Goal: Task Accomplishment & Management: Use online tool/utility

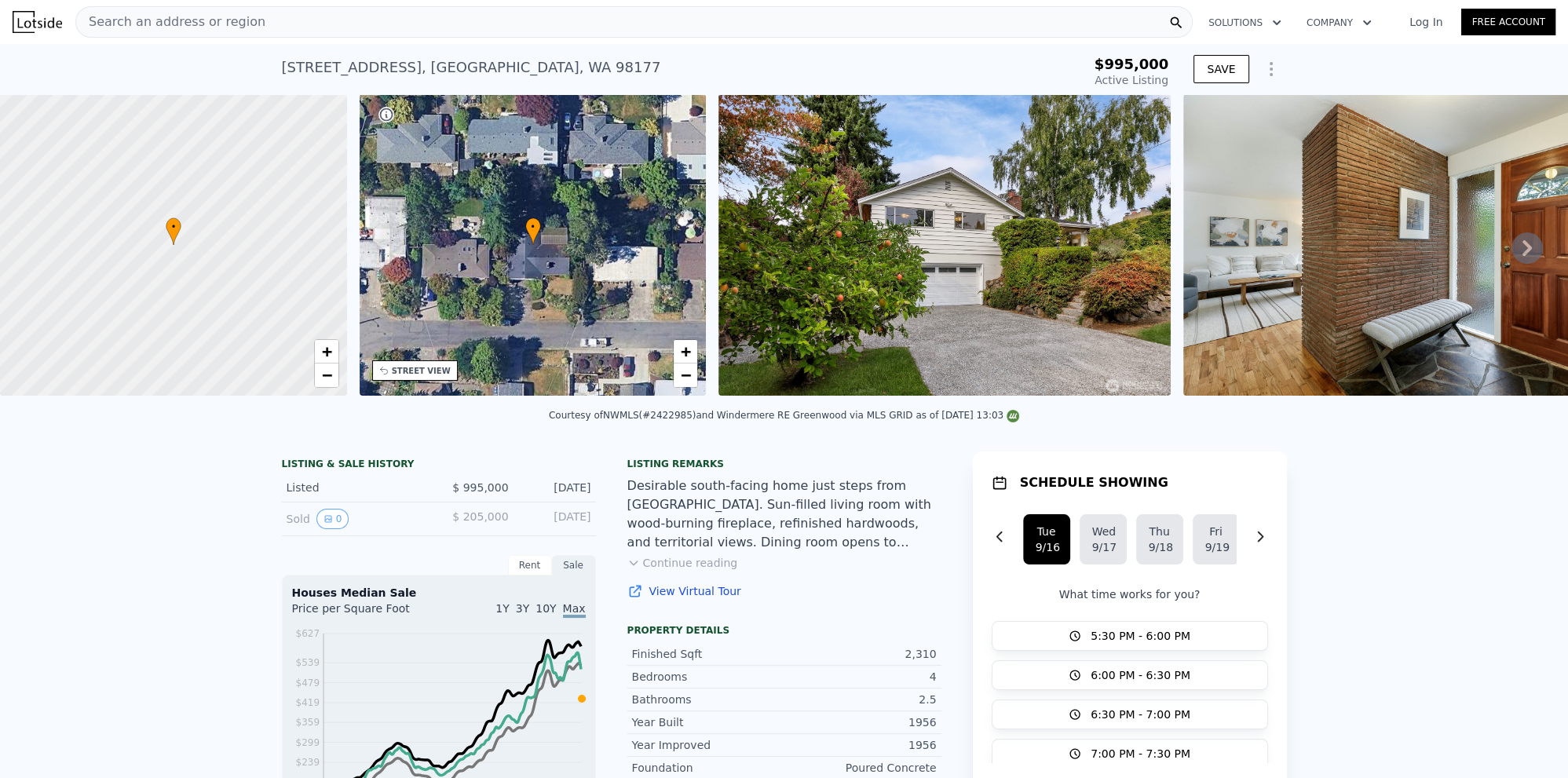
click at [1273, 69] on icon "Show Options" at bounding box center [1271, 68] width 19 height 19
click at [1183, 113] on div "Edit Structure" at bounding box center [1198, 110] width 176 height 31
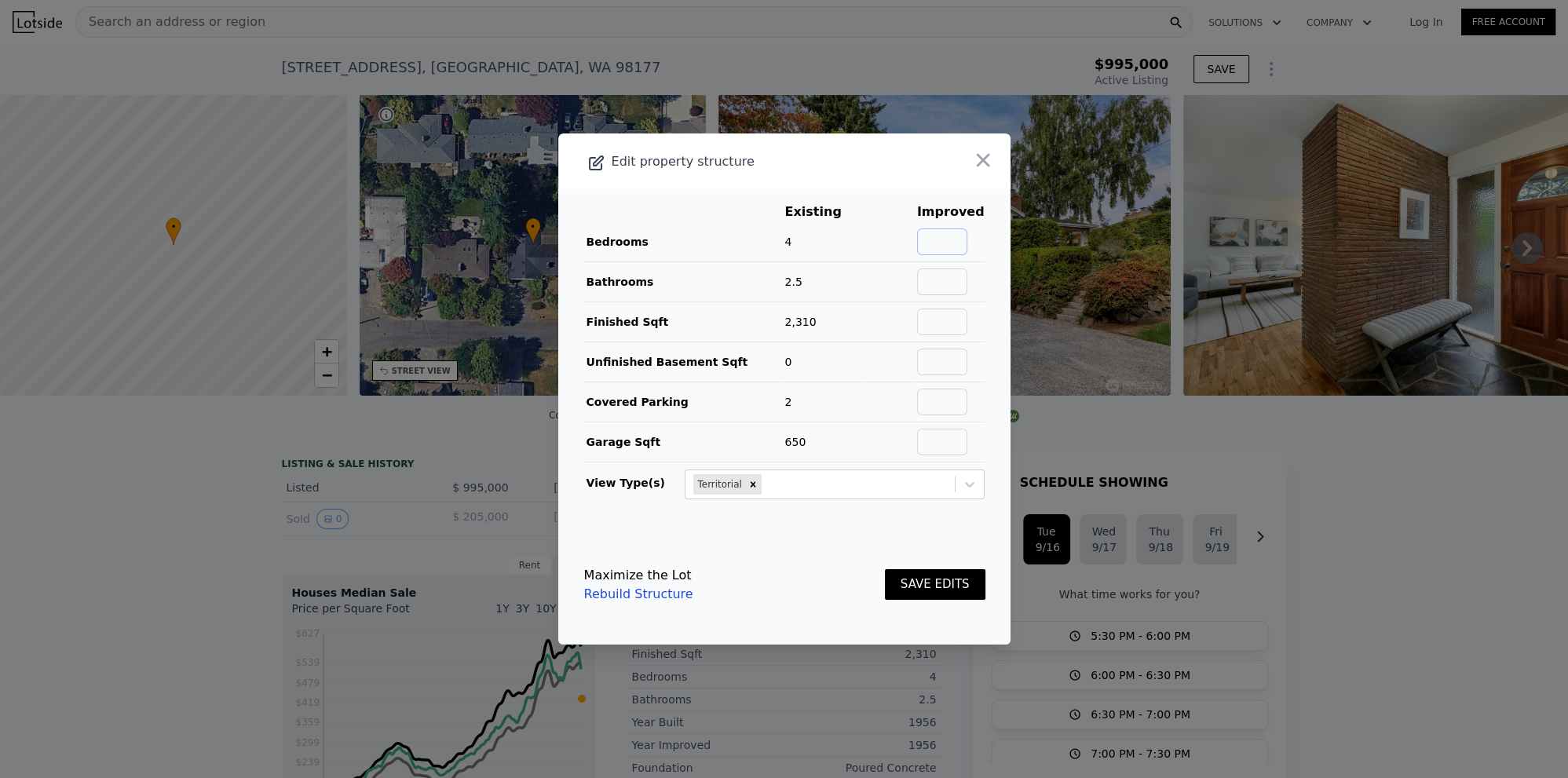
click at [949, 235] on input "text" at bounding box center [942, 242] width 50 height 26
type input "4"
type input "2.5"
type input "2310"
drag, startPoint x: 919, startPoint y: 592, endPoint x: 917, endPoint y: 549, distance: 43.0
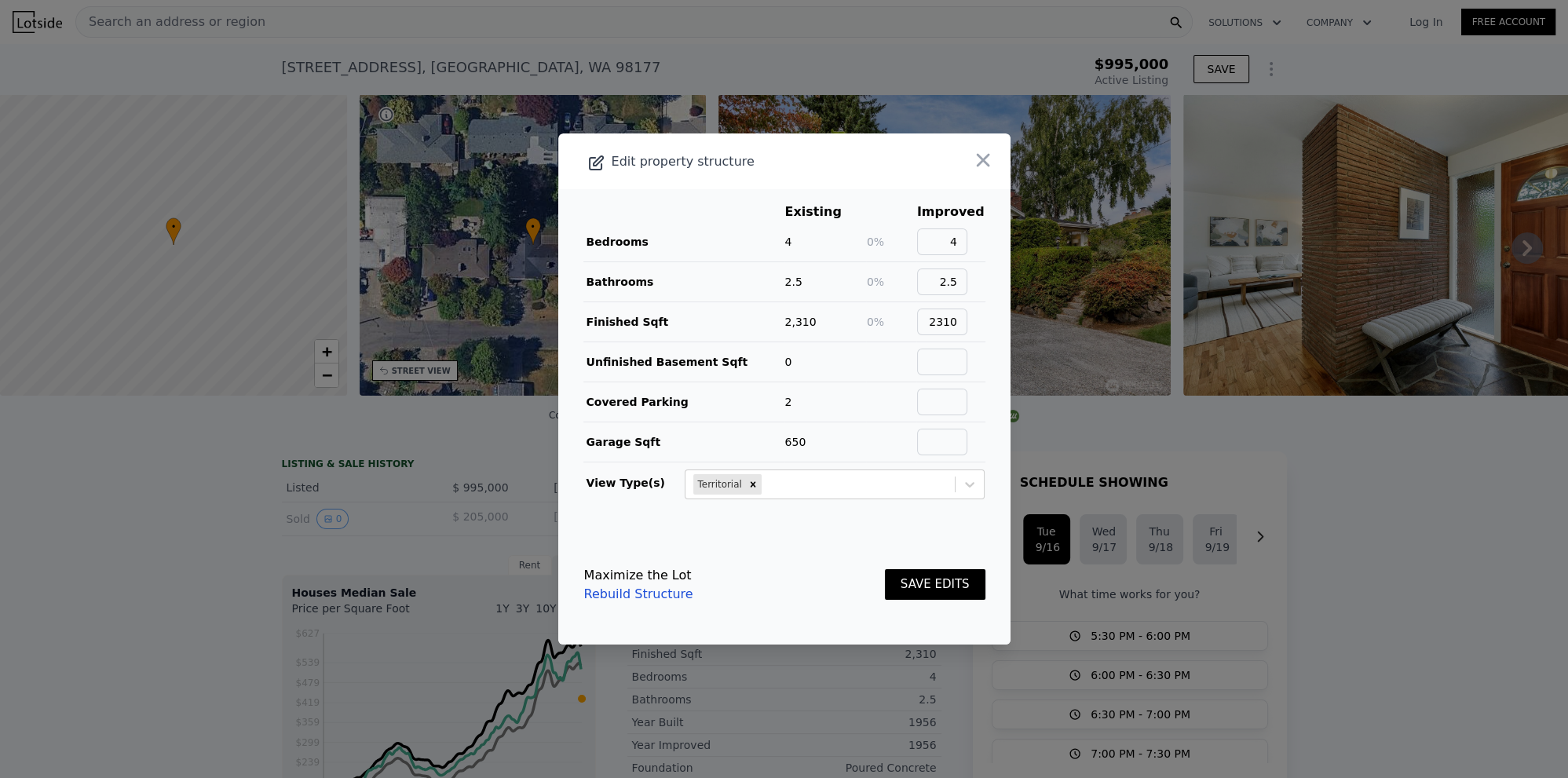
click at [918, 592] on button "SAVE EDITS" at bounding box center [935, 584] width 101 height 31
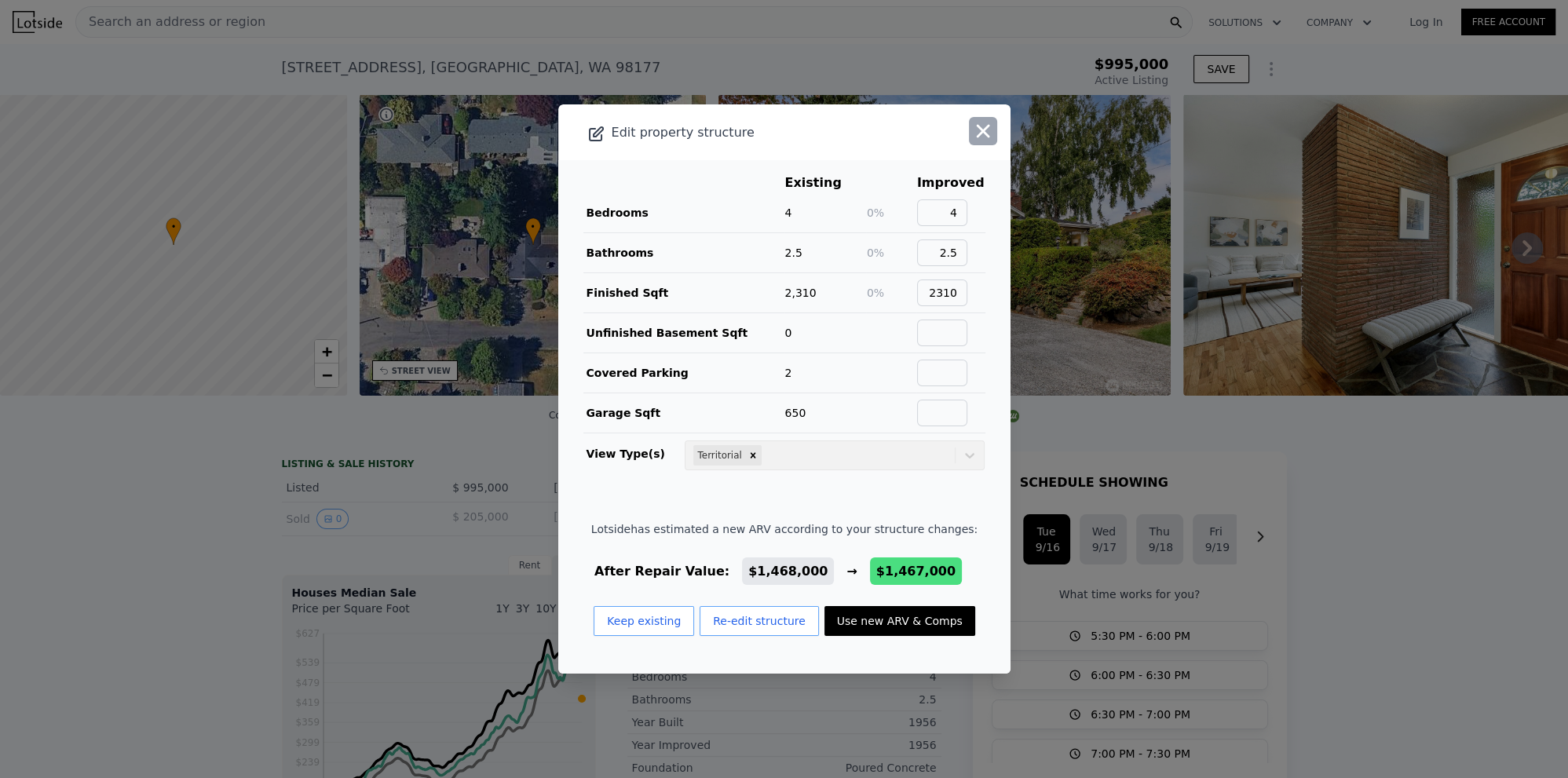
click at [975, 123] on icon "button" at bounding box center [983, 131] width 22 height 22
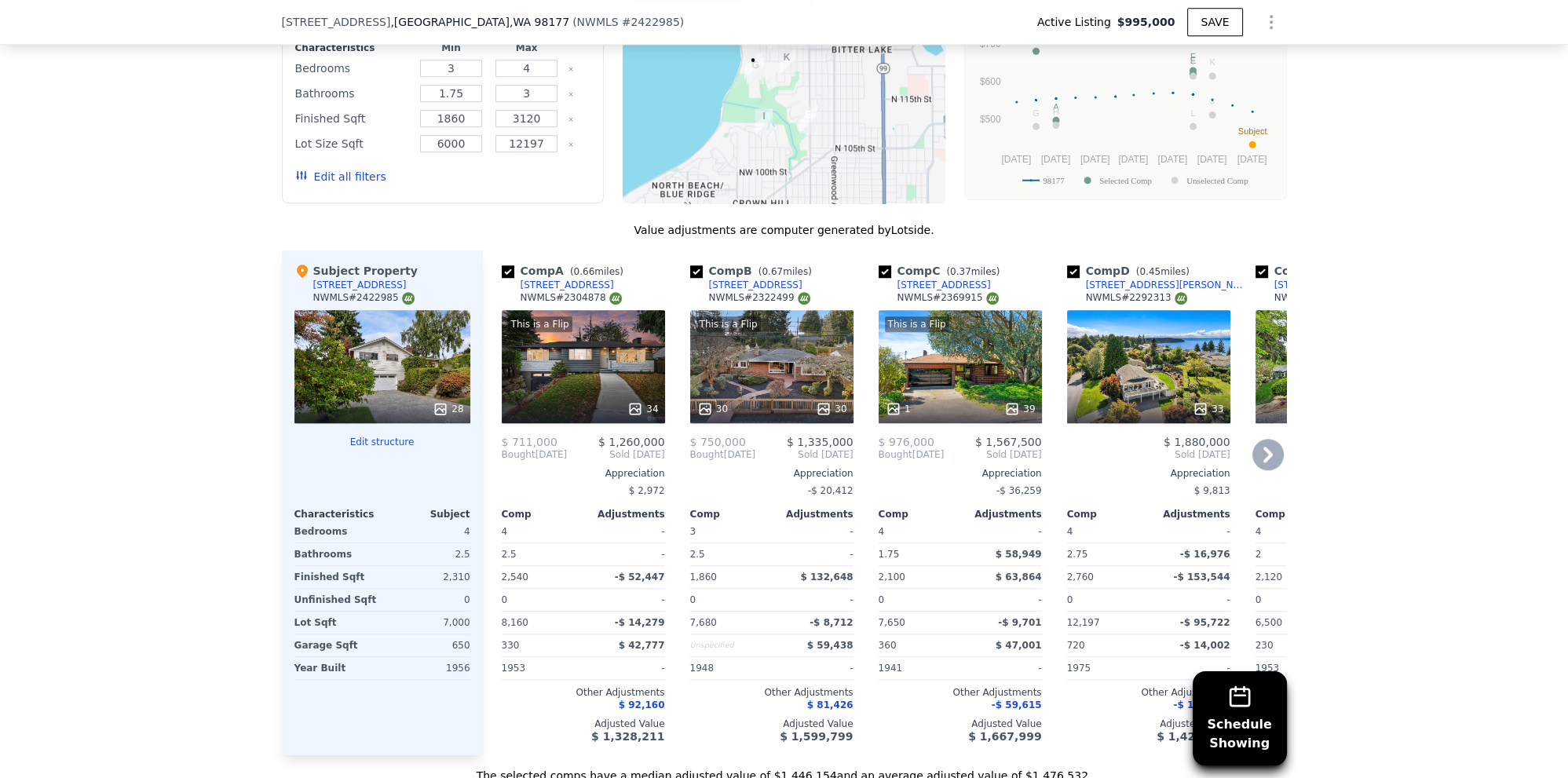
scroll to position [1724, 0]
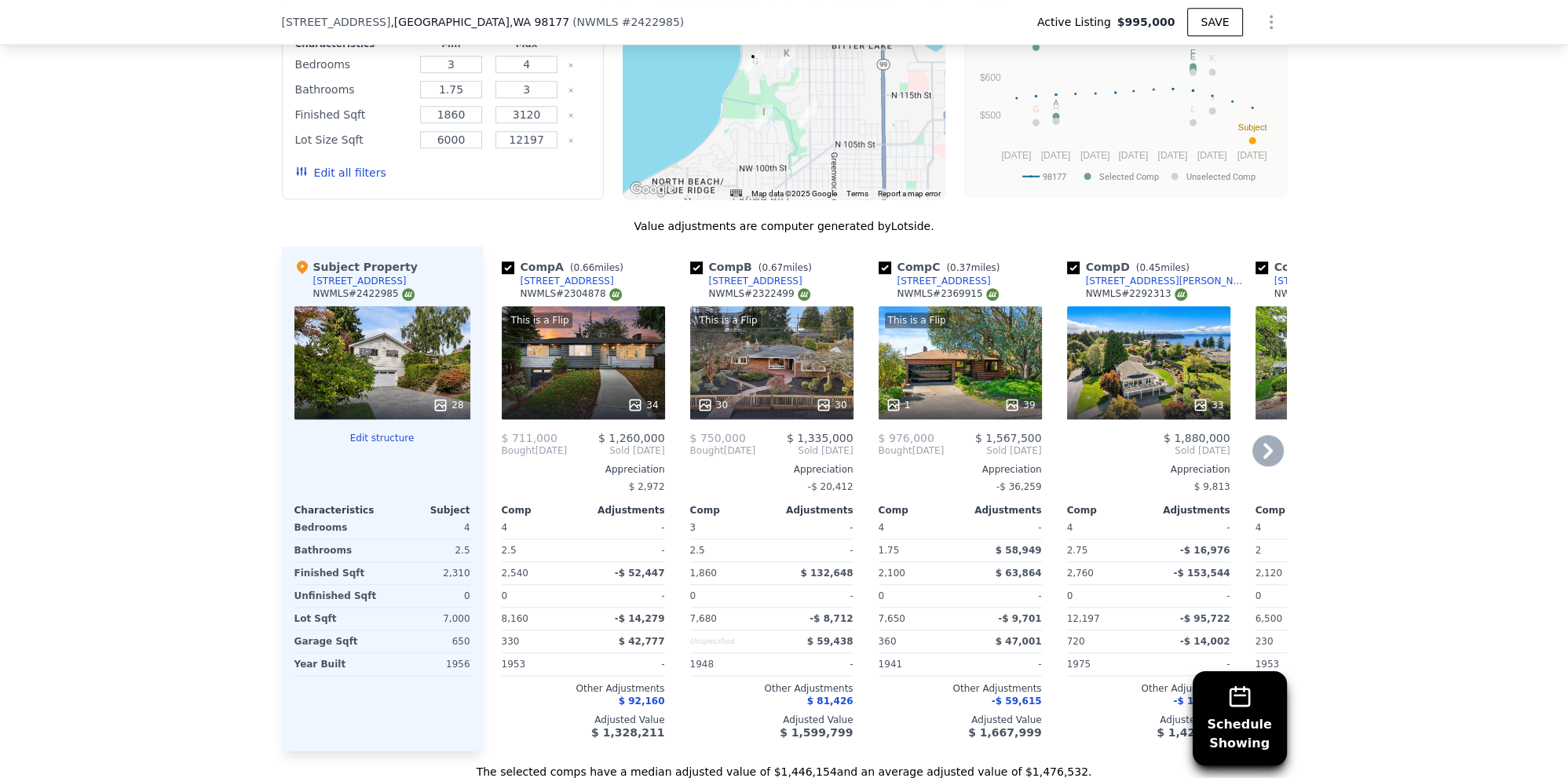
click at [649, 400] on div "34" at bounding box center [642, 404] width 31 height 16
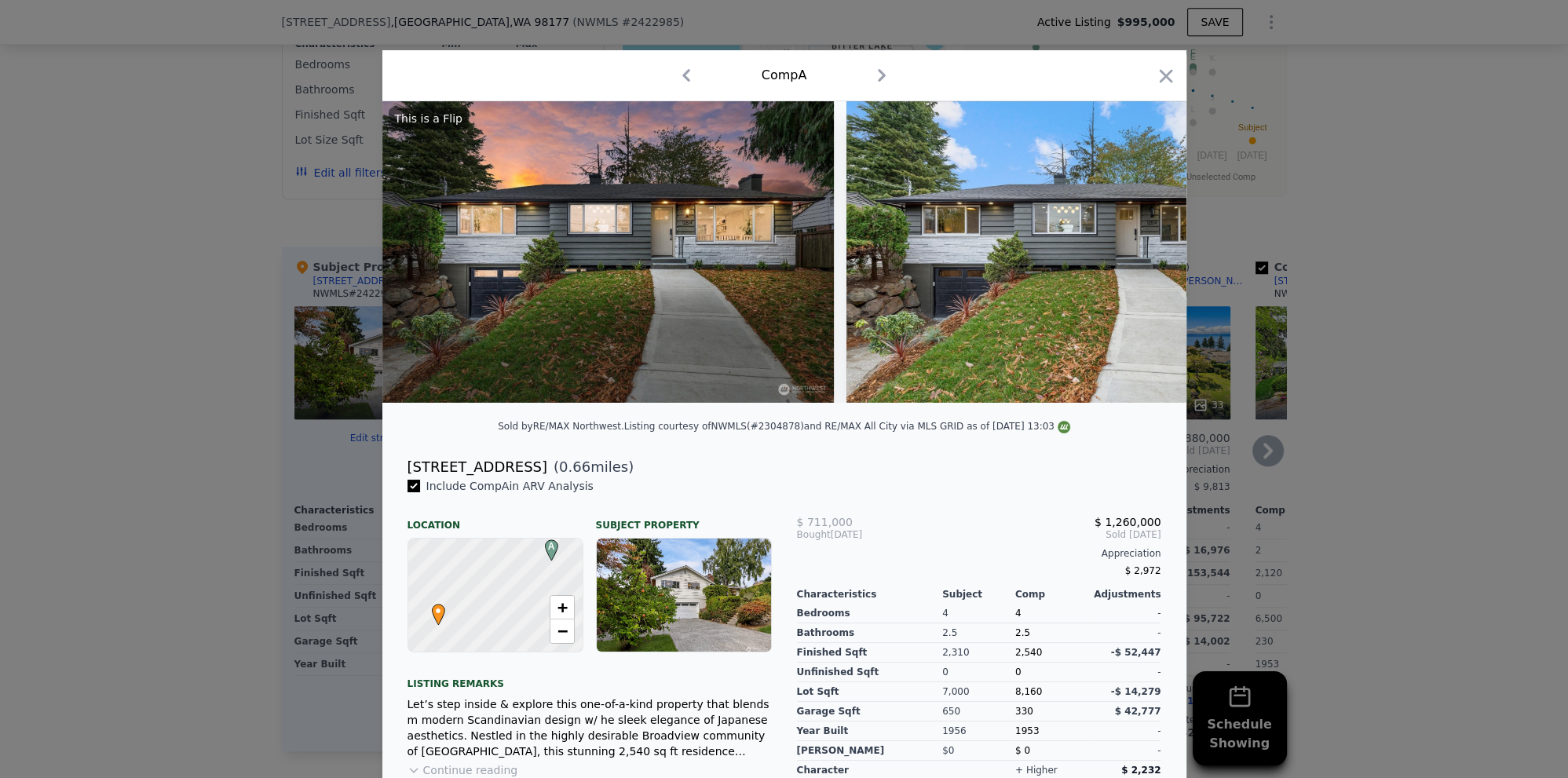
drag, startPoint x: 1289, startPoint y: 441, endPoint x: 1177, endPoint y: 333, distance: 155.6
click at [1285, 441] on div at bounding box center [784, 389] width 1568 height 778
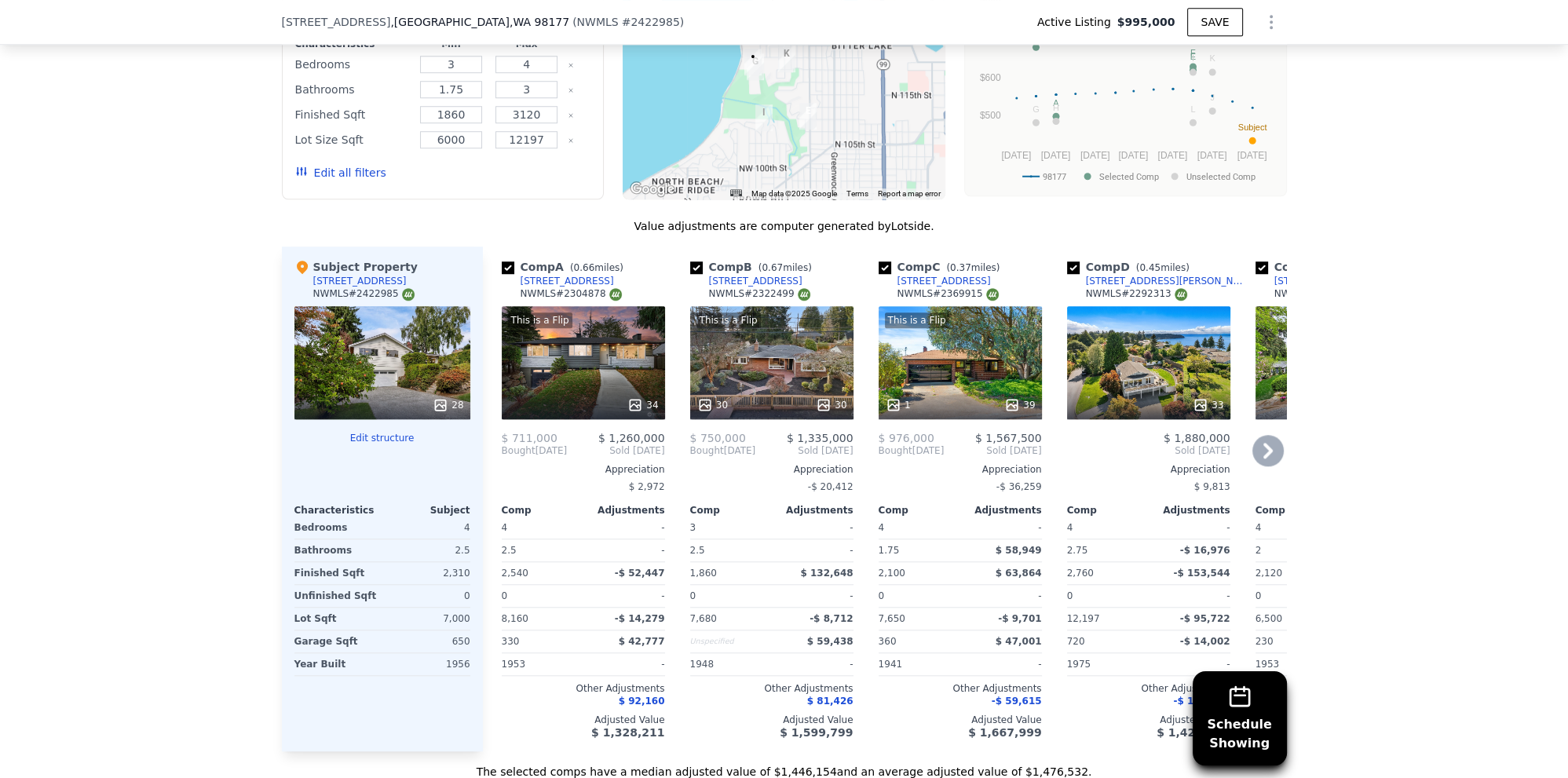
click at [579, 397] on div "34" at bounding box center [584, 404] width 150 height 16
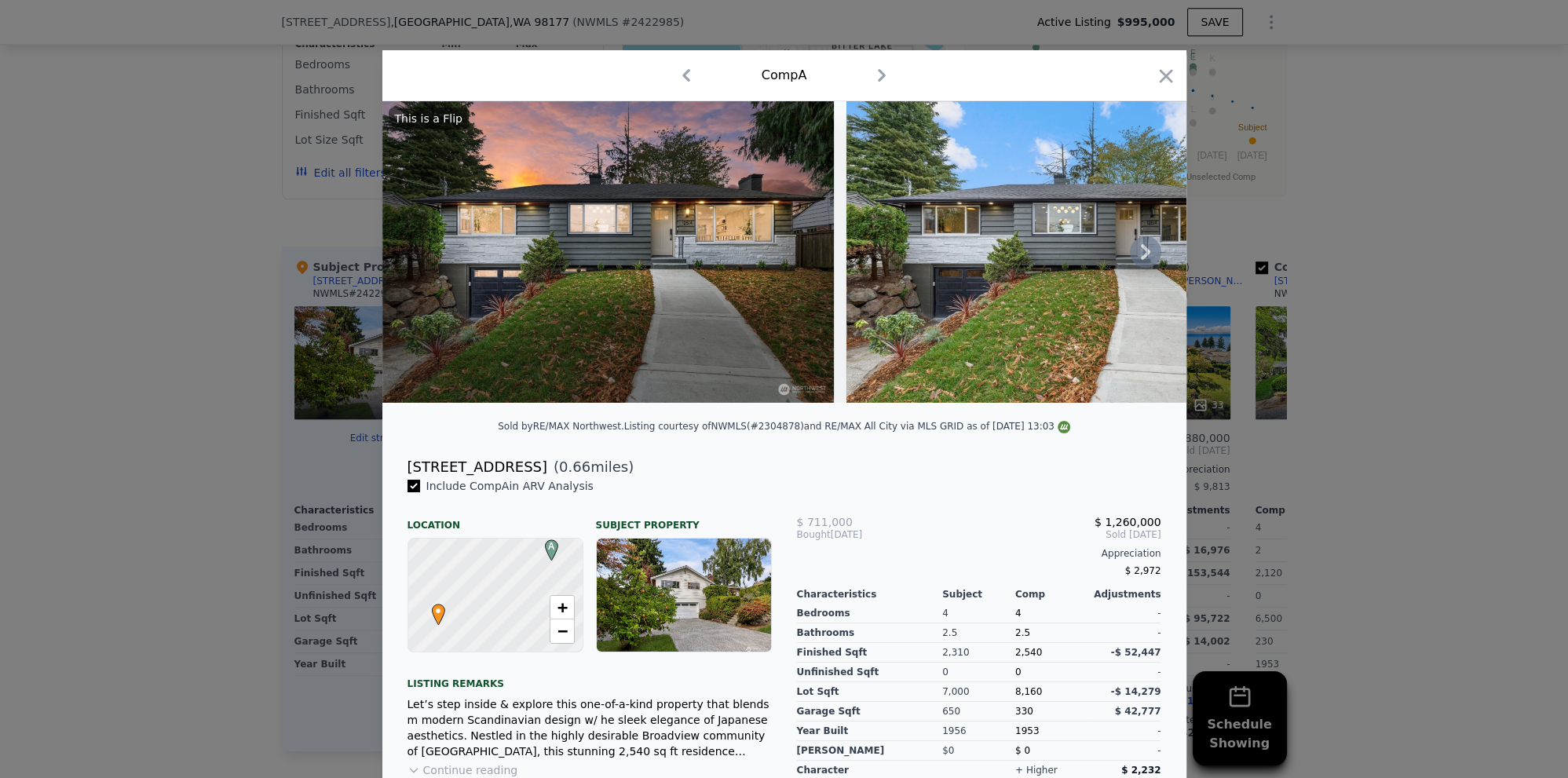
click at [1142, 249] on icon at bounding box center [1145, 252] width 31 height 31
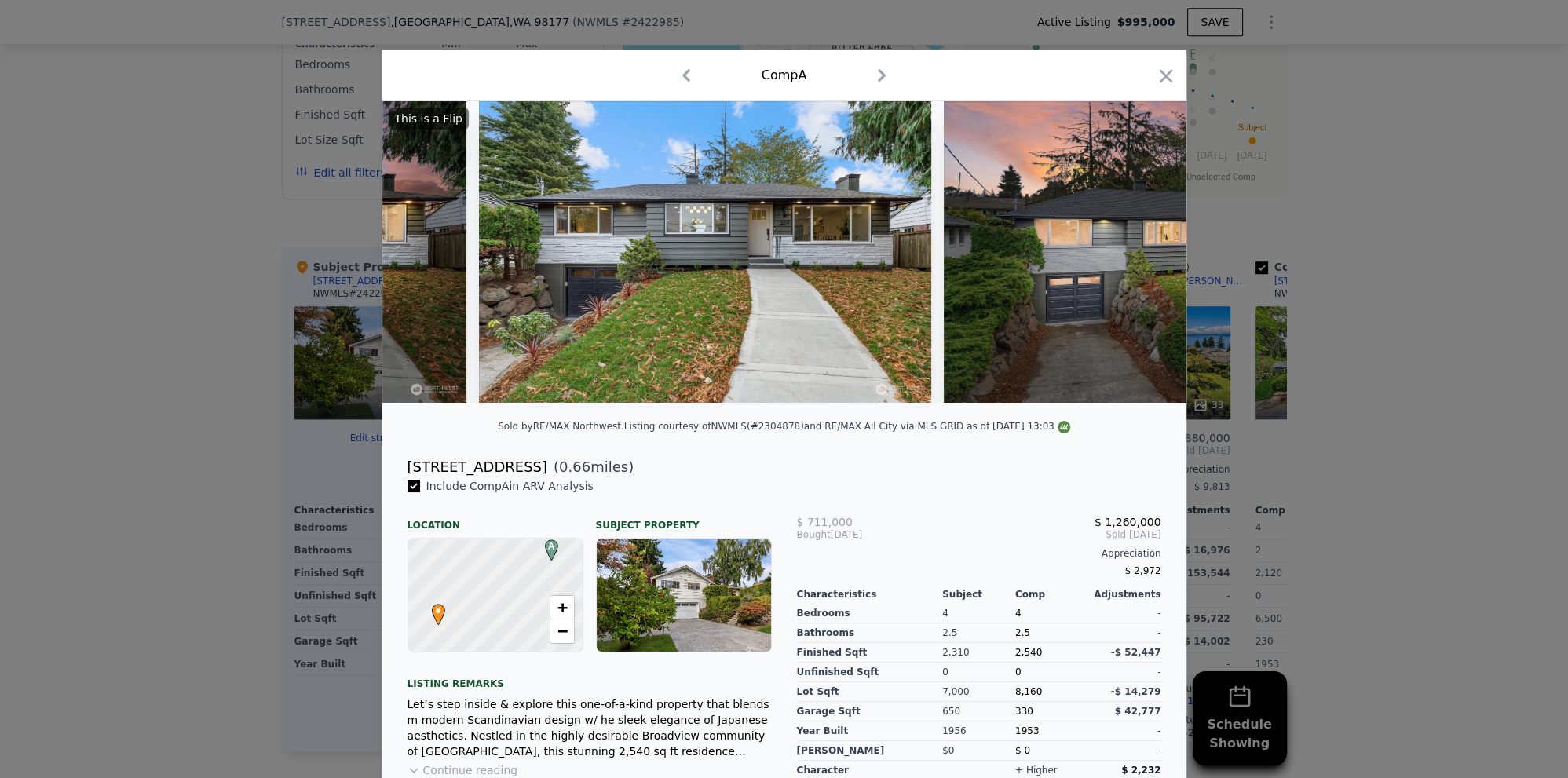
click at [1143, 249] on img at bounding box center [1212, 252] width 536 height 301
click at [1150, 249] on icon at bounding box center [1145, 252] width 31 height 31
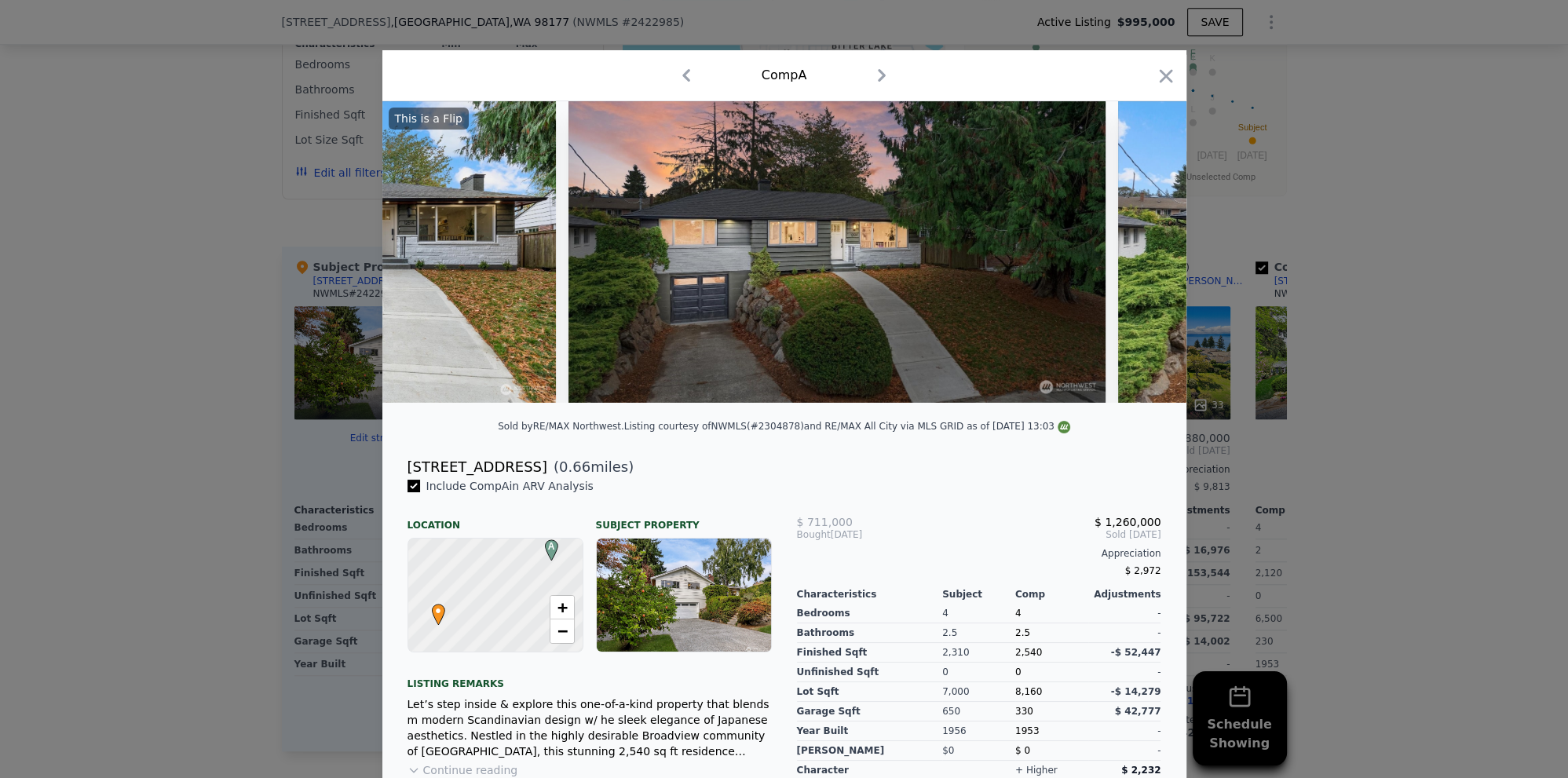
click at [1150, 249] on img at bounding box center [1386, 252] width 536 height 301
click at [1149, 250] on icon at bounding box center [1145, 252] width 31 height 31
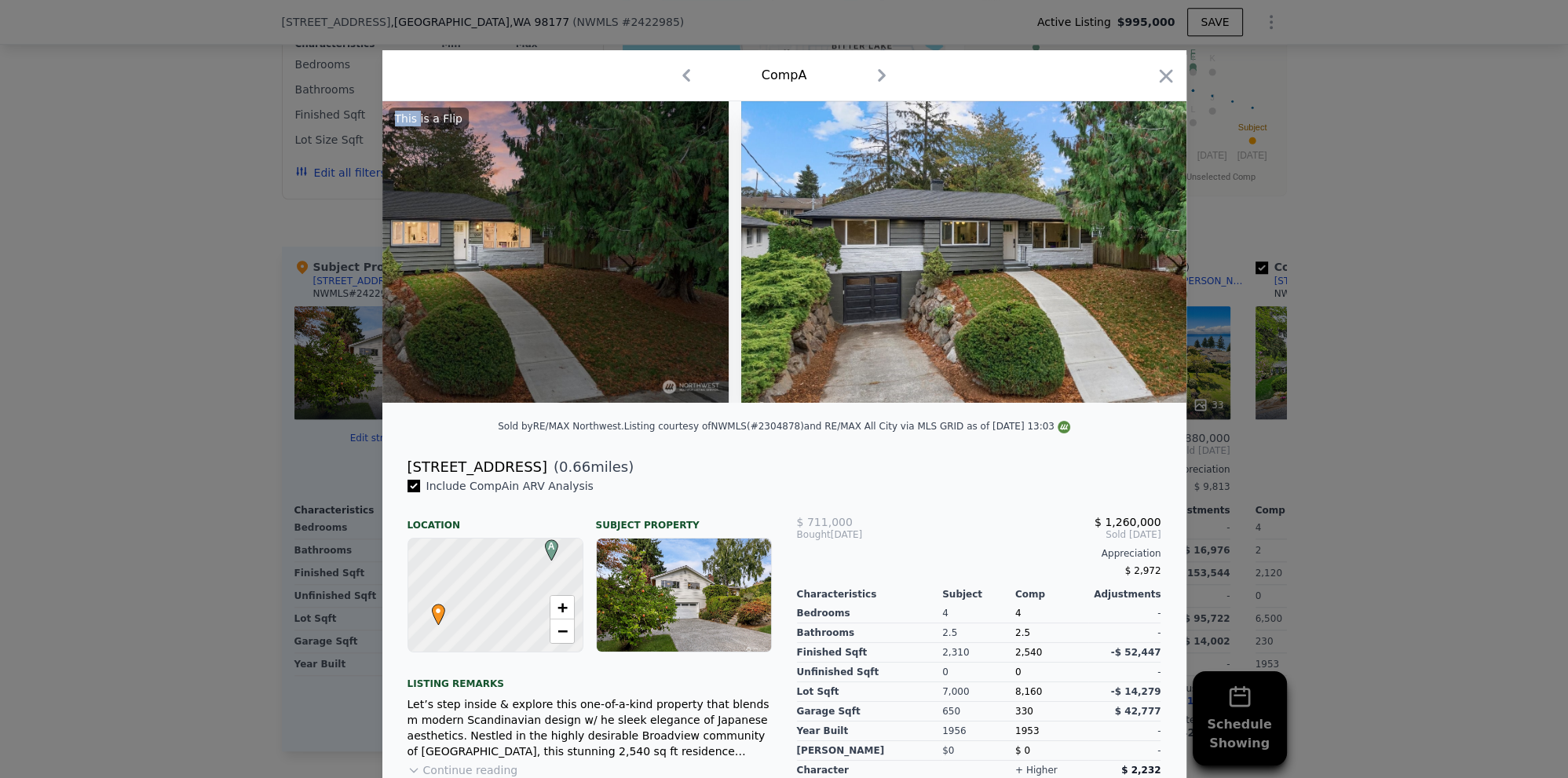
click at [1149, 250] on img at bounding box center [1009, 252] width 536 height 301
click at [1145, 251] on icon at bounding box center [1145, 252] width 9 height 16
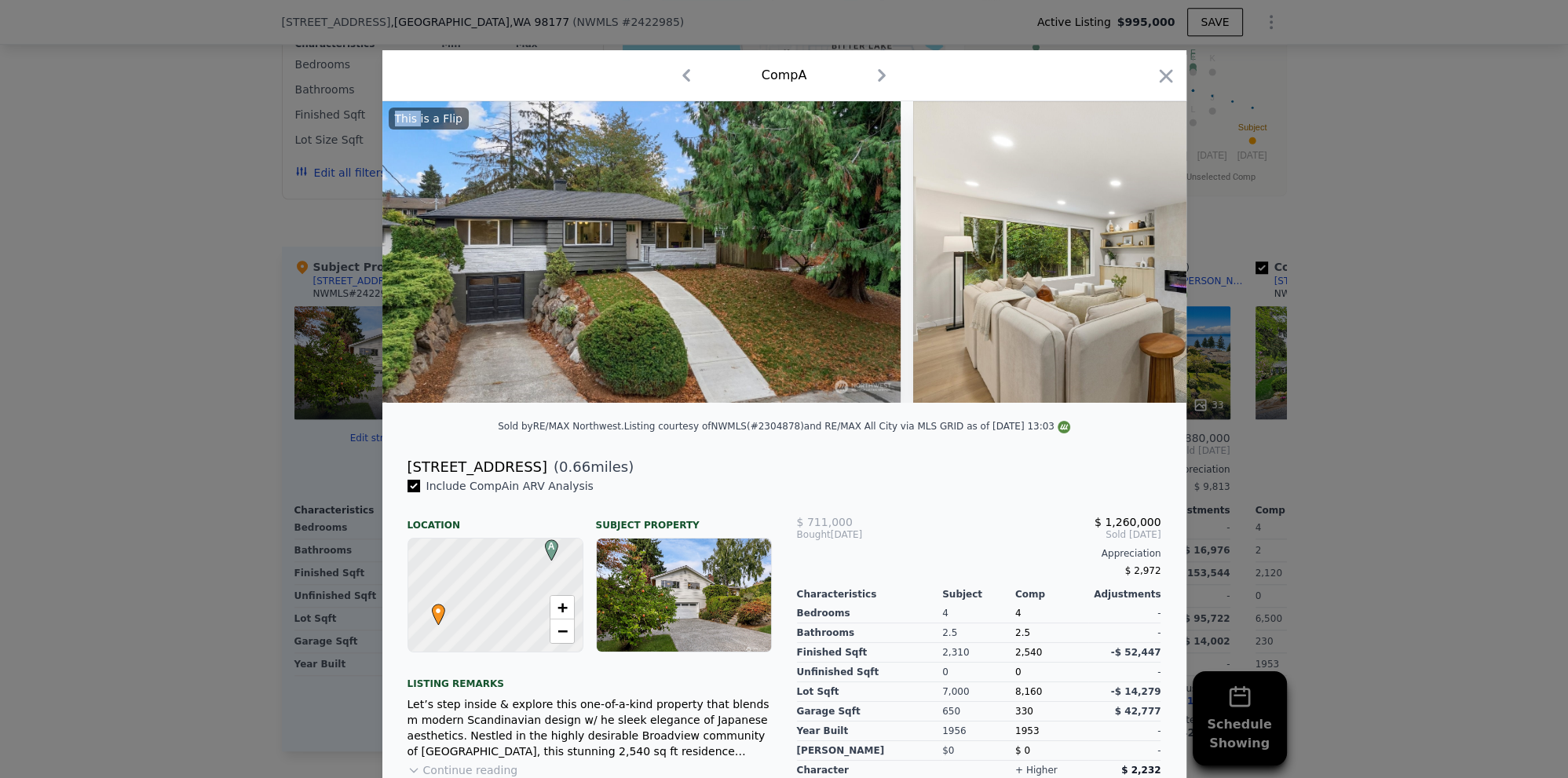
click at [1147, 252] on img at bounding box center [1140, 252] width 452 height 301
click at [1148, 256] on icon at bounding box center [1145, 252] width 31 height 31
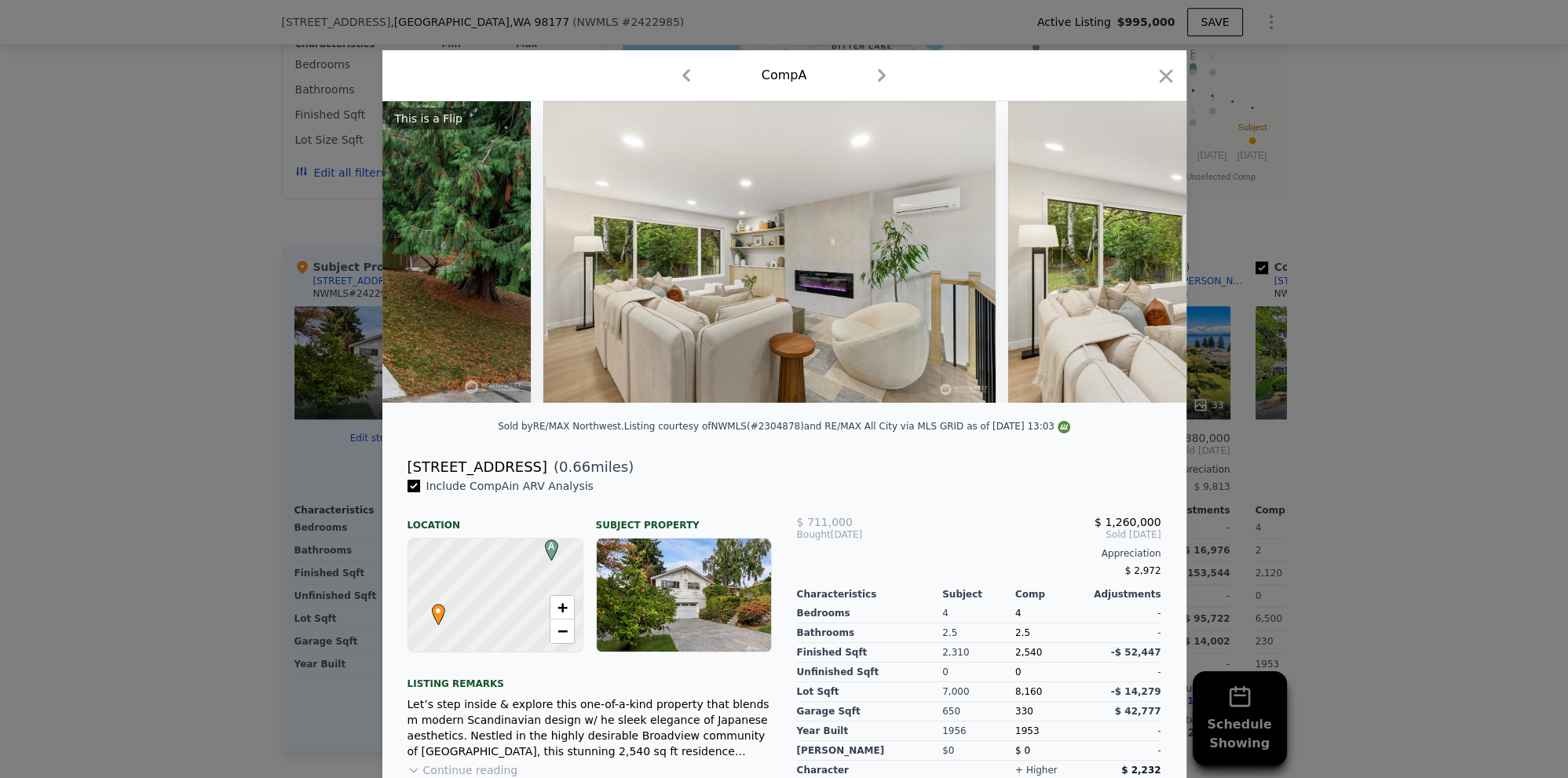
click at [1148, 256] on img at bounding box center [1235, 252] width 452 height 301
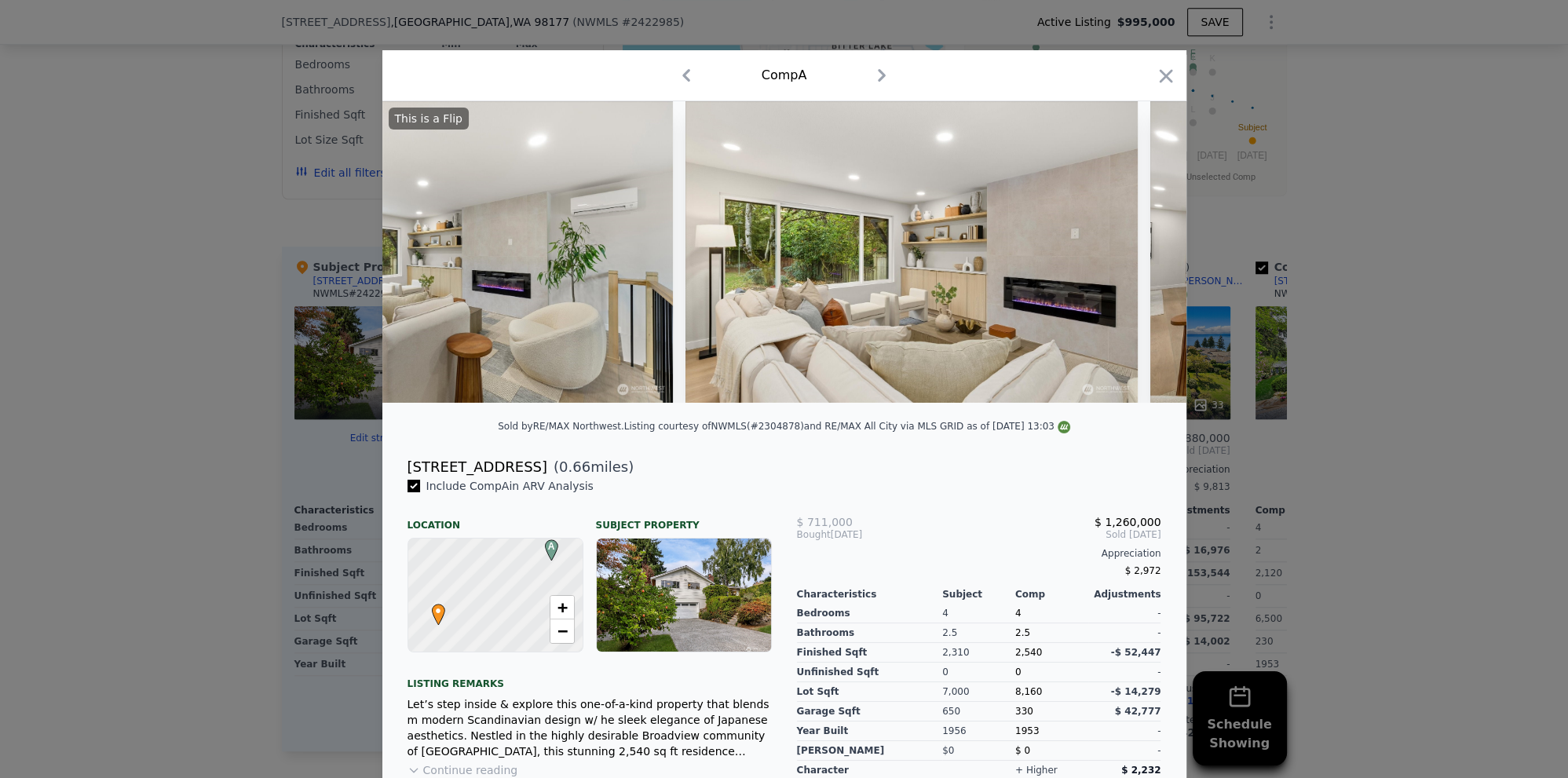
scroll to position [0, 2232]
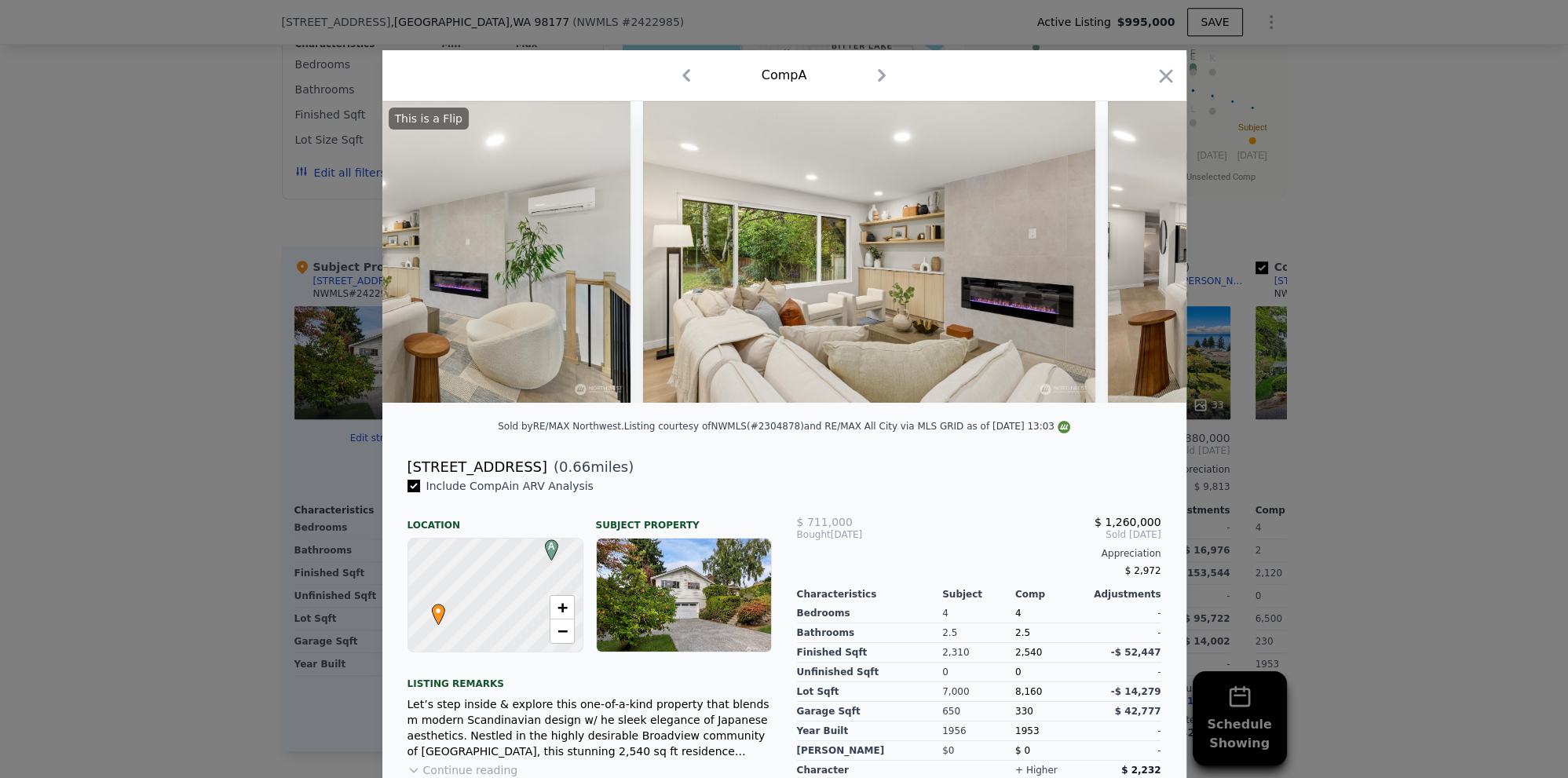
click at [1264, 252] on div at bounding box center [784, 389] width 1568 height 778
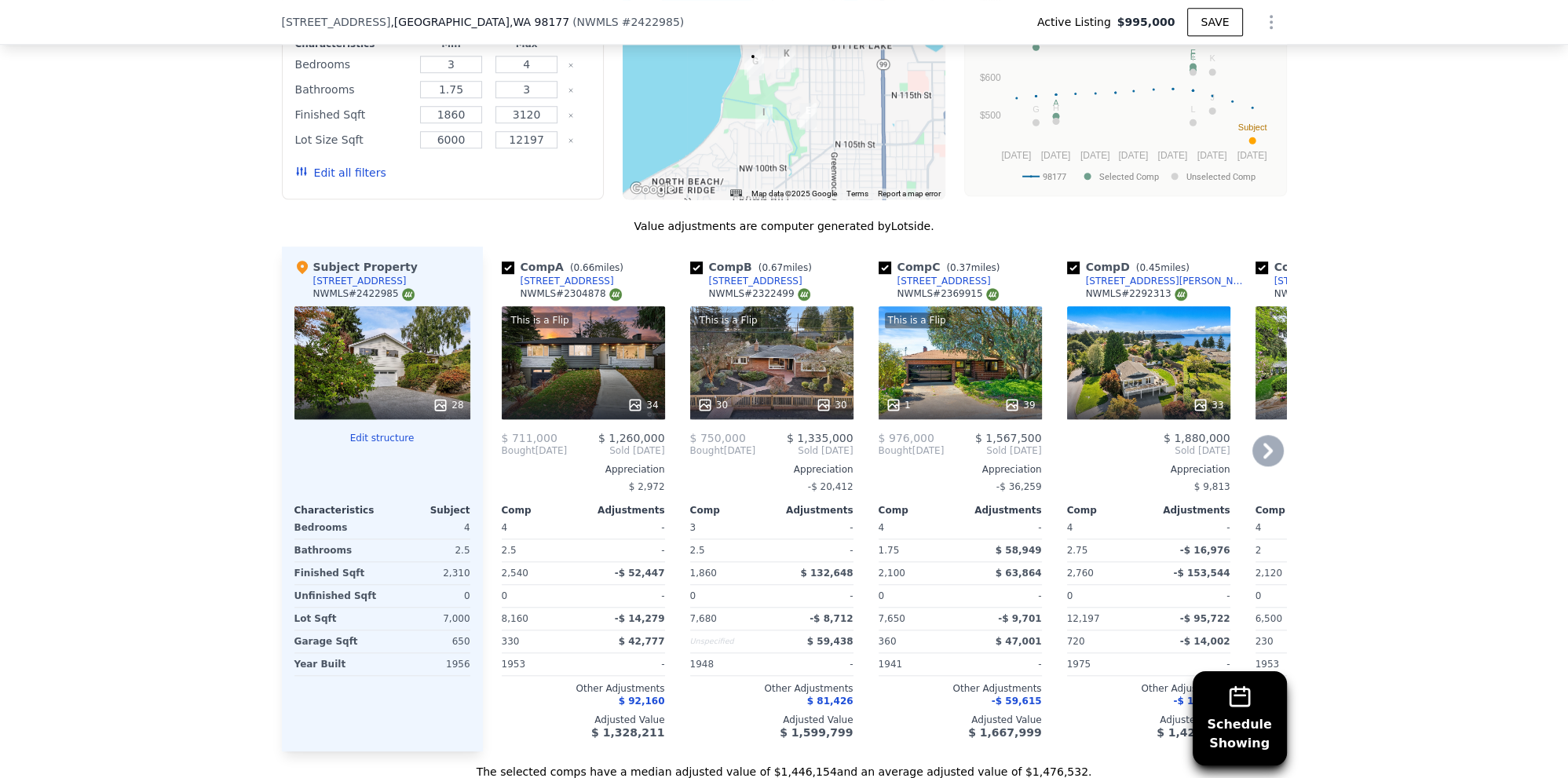
click at [841, 401] on div "30" at bounding box center [831, 404] width 31 height 16
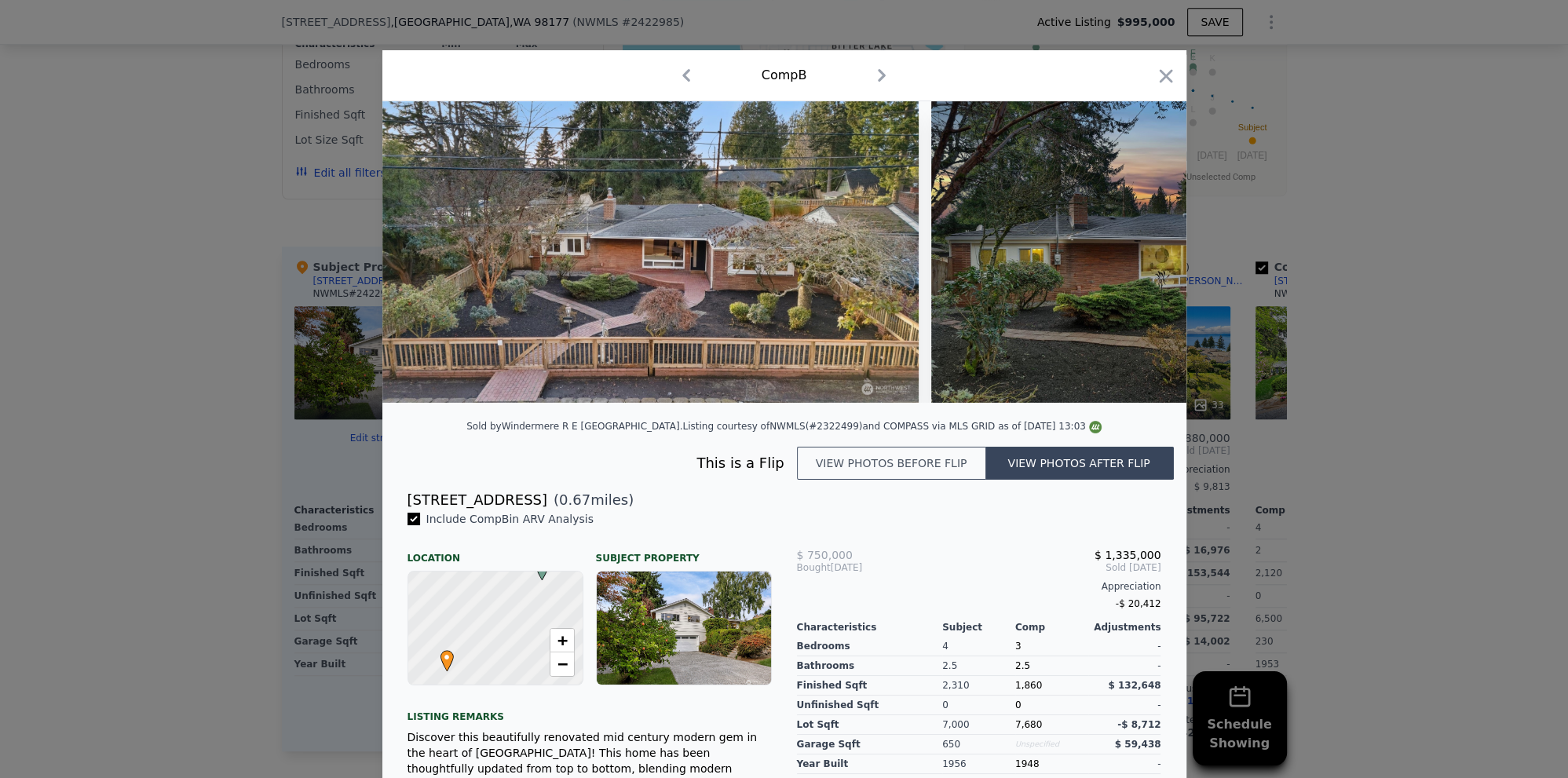
click at [1164, 274] on img at bounding box center [1158, 252] width 452 height 301
click at [1164, 271] on img at bounding box center [1158, 252] width 452 height 301
click at [1320, 337] on div at bounding box center [784, 389] width 1568 height 778
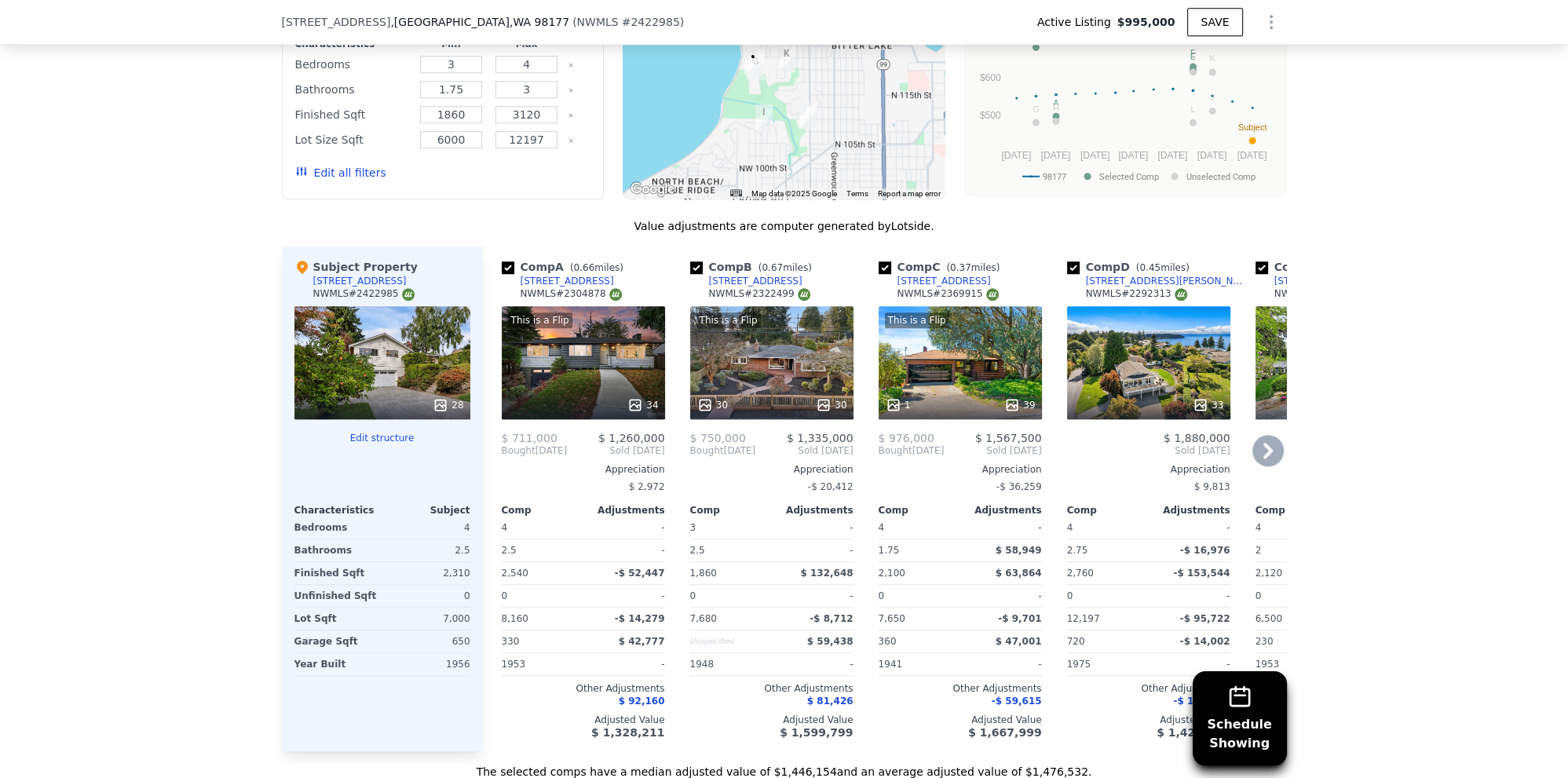
click at [1023, 398] on div "39" at bounding box center [1019, 404] width 31 height 16
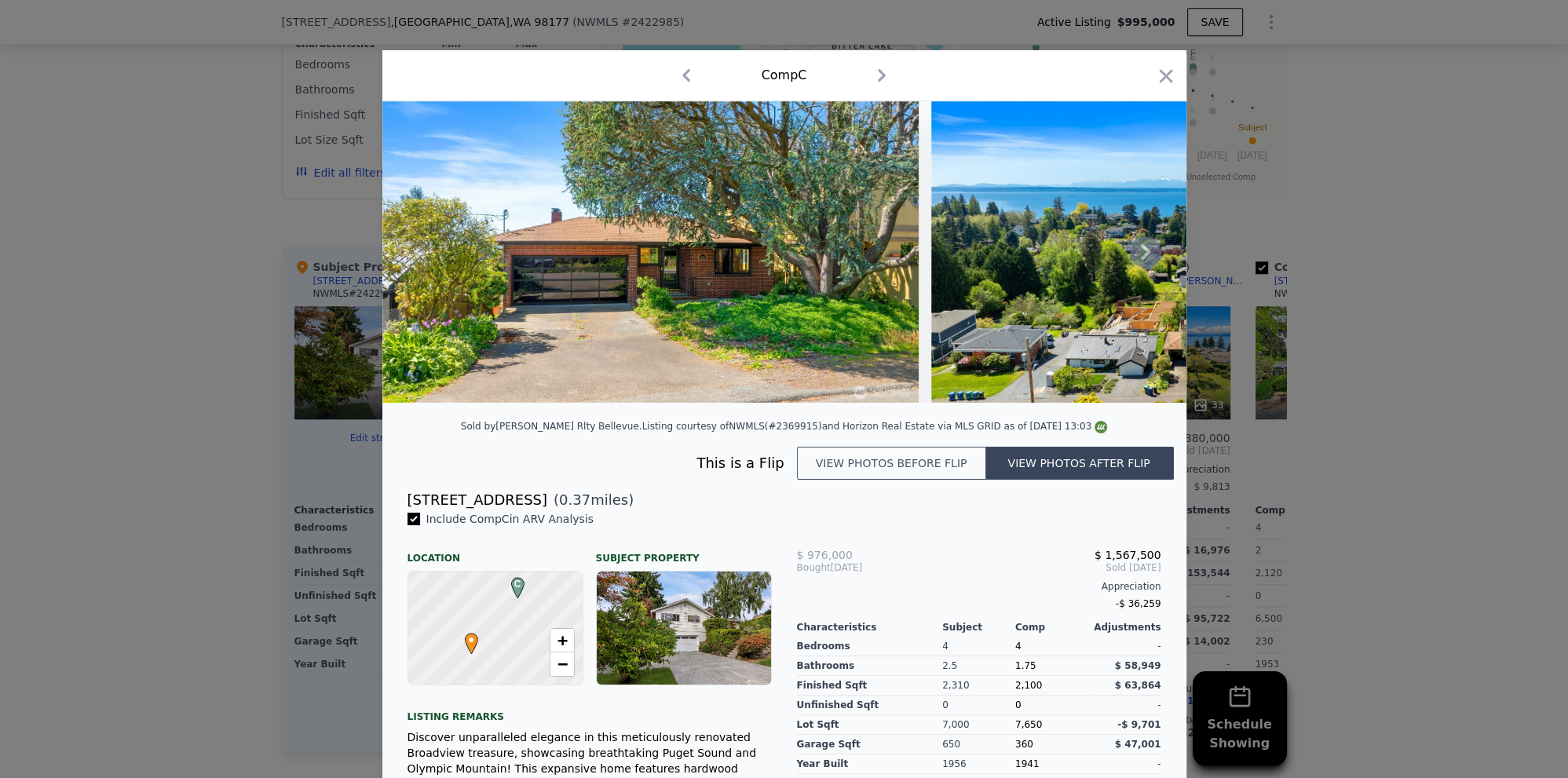
click at [1148, 262] on icon at bounding box center [1145, 252] width 31 height 31
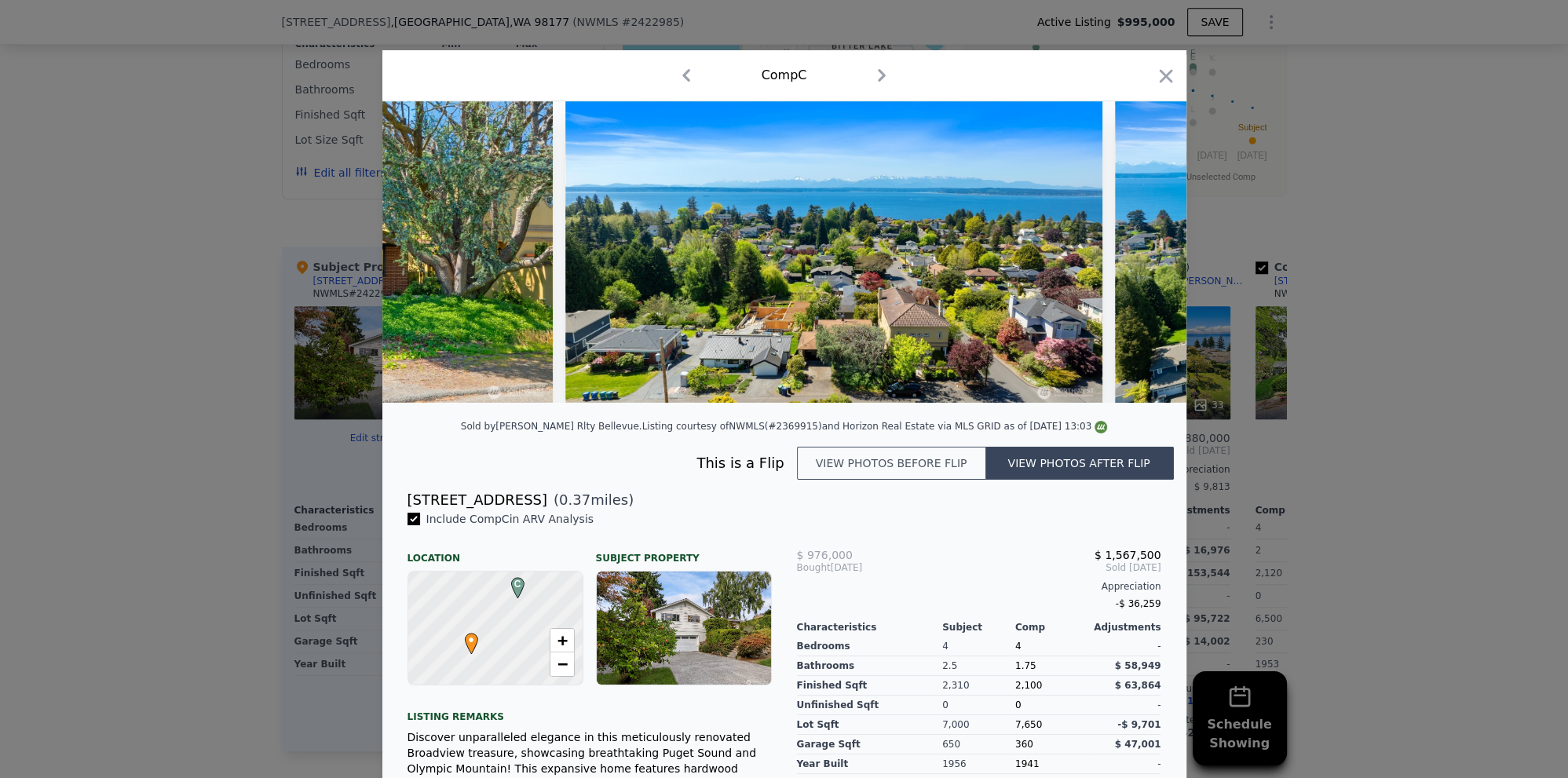
click at [1141, 257] on img at bounding box center [1383, 252] width 537 height 301
click at [1141, 250] on icon at bounding box center [1145, 252] width 31 height 31
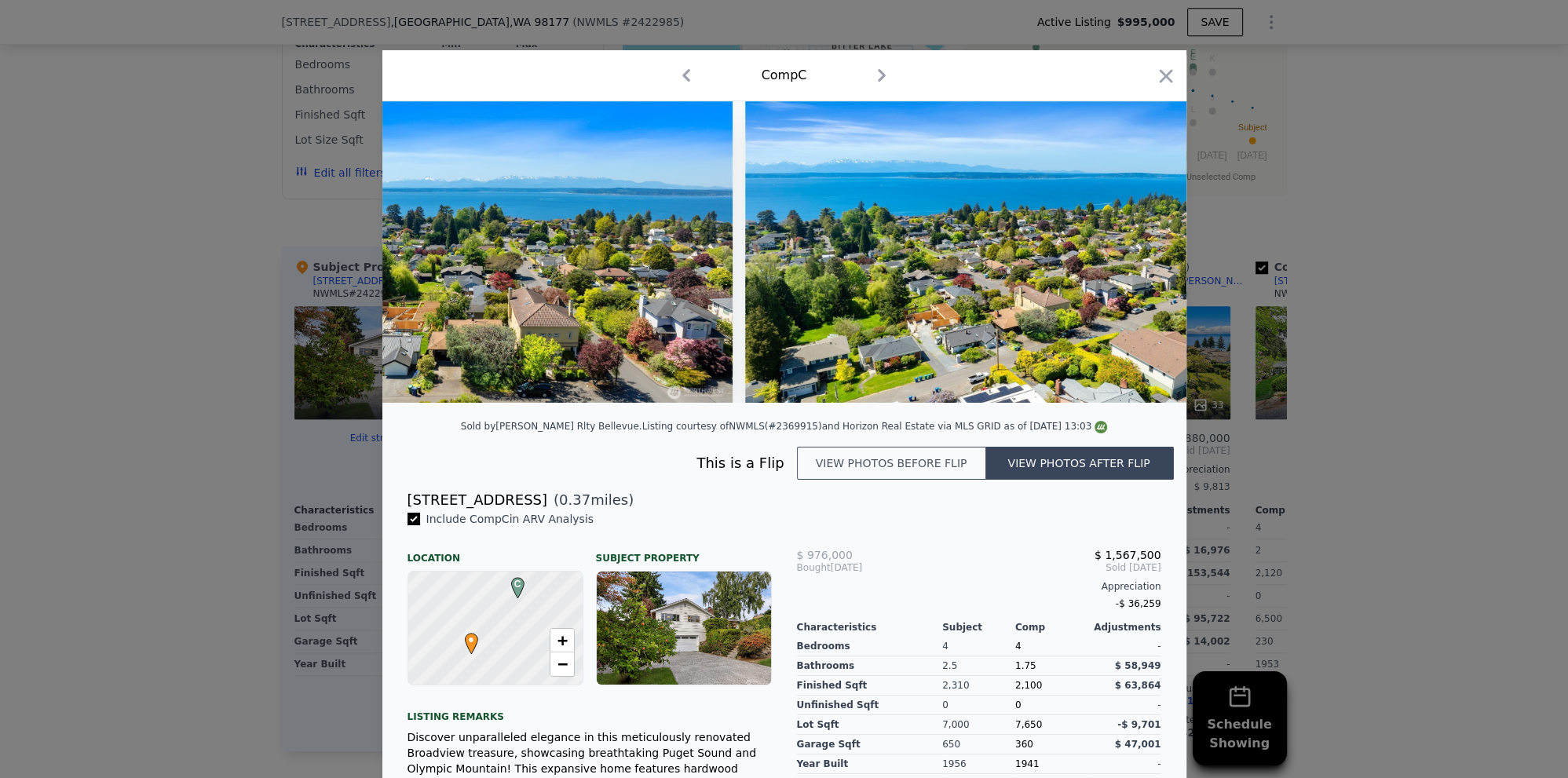
click at [1142, 253] on img at bounding box center [1013, 252] width 537 height 301
click at [1141, 252] on icon at bounding box center [1145, 252] width 31 height 31
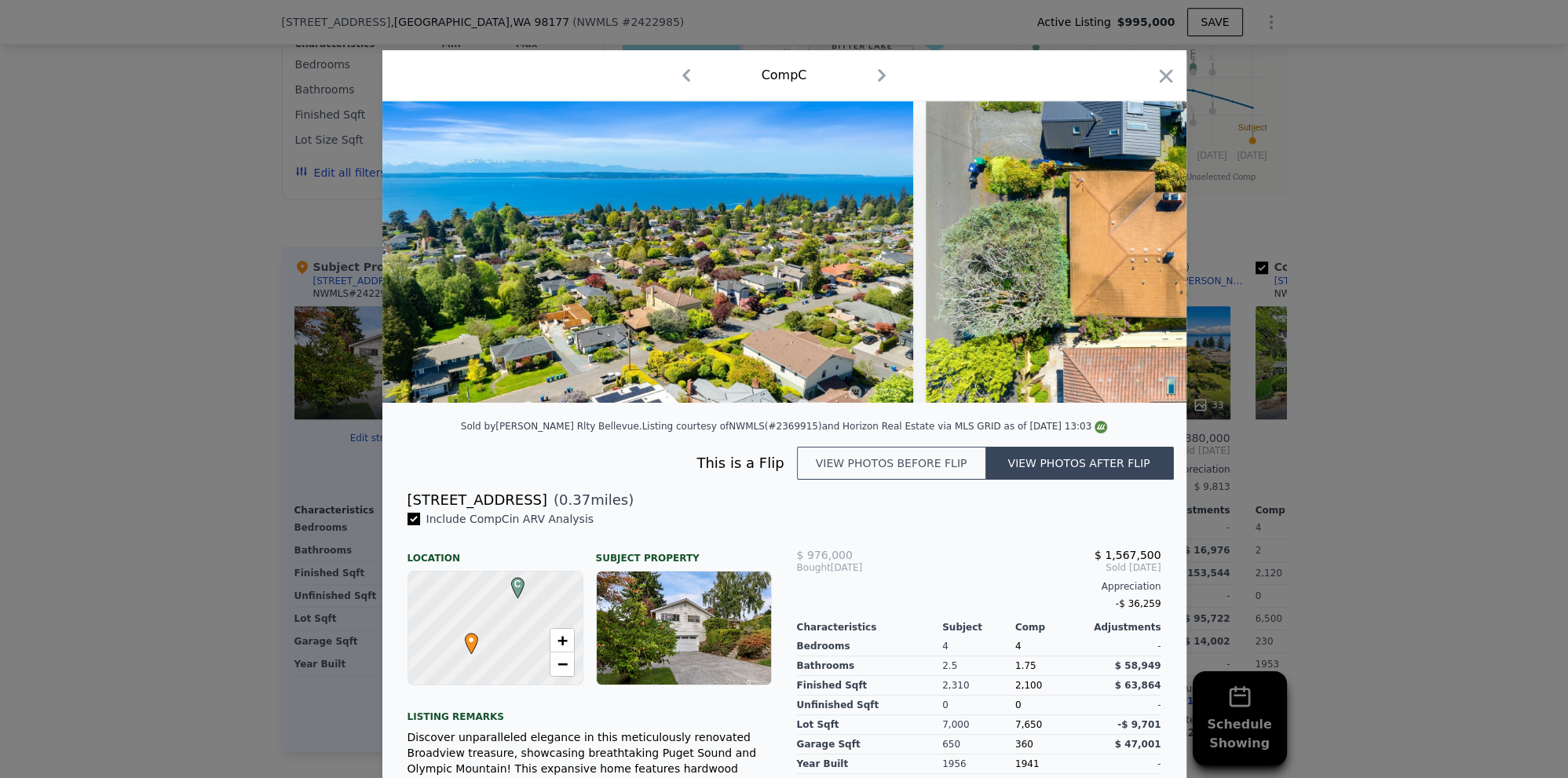
click at [1141, 252] on img at bounding box center [1194, 252] width 537 height 301
click at [1141, 252] on icon at bounding box center [1145, 252] width 31 height 31
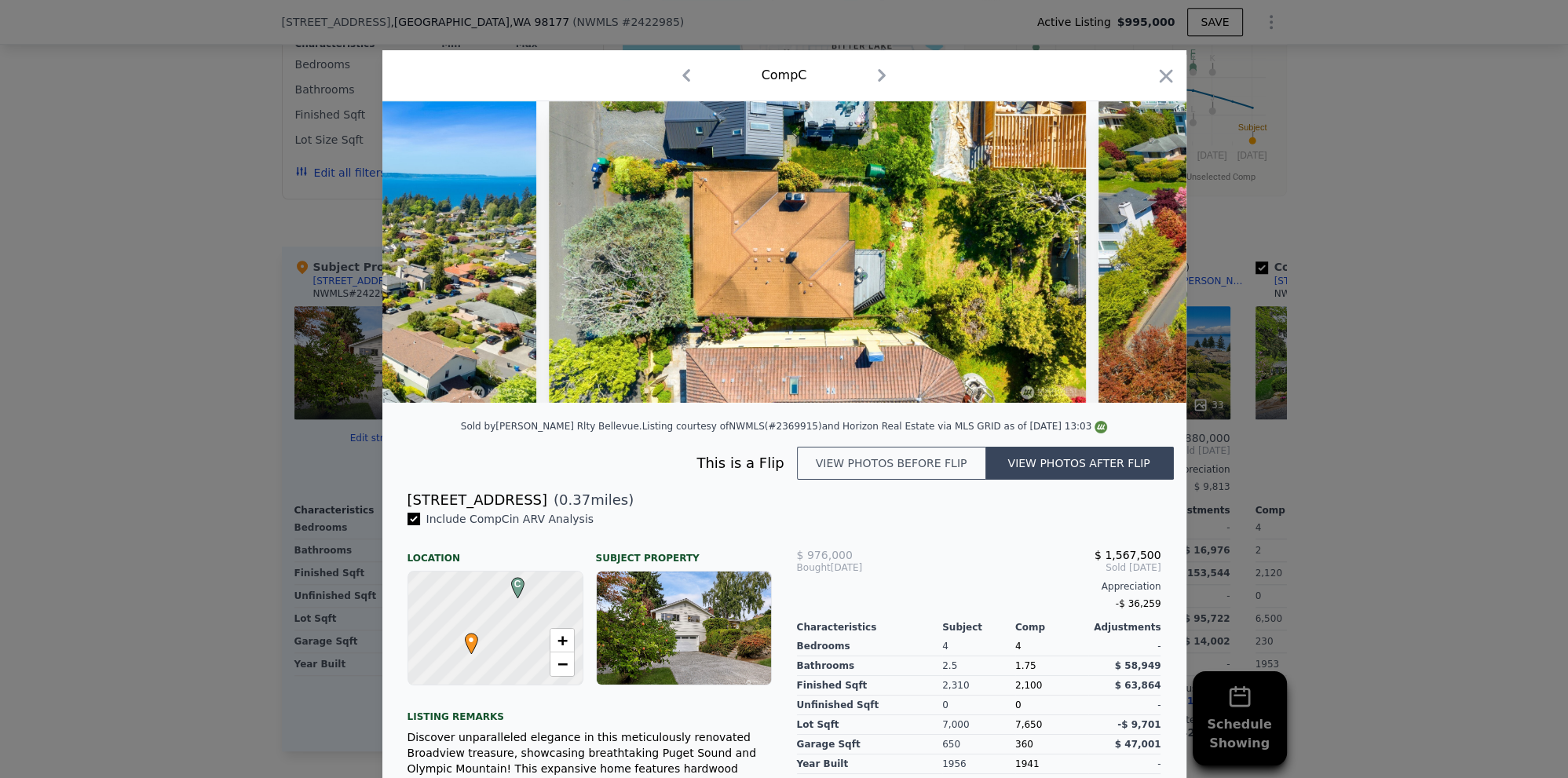
click at [1141, 252] on img at bounding box center [1367, 252] width 537 height 301
click at [1141, 252] on icon at bounding box center [1145, 252] width 31 height 31
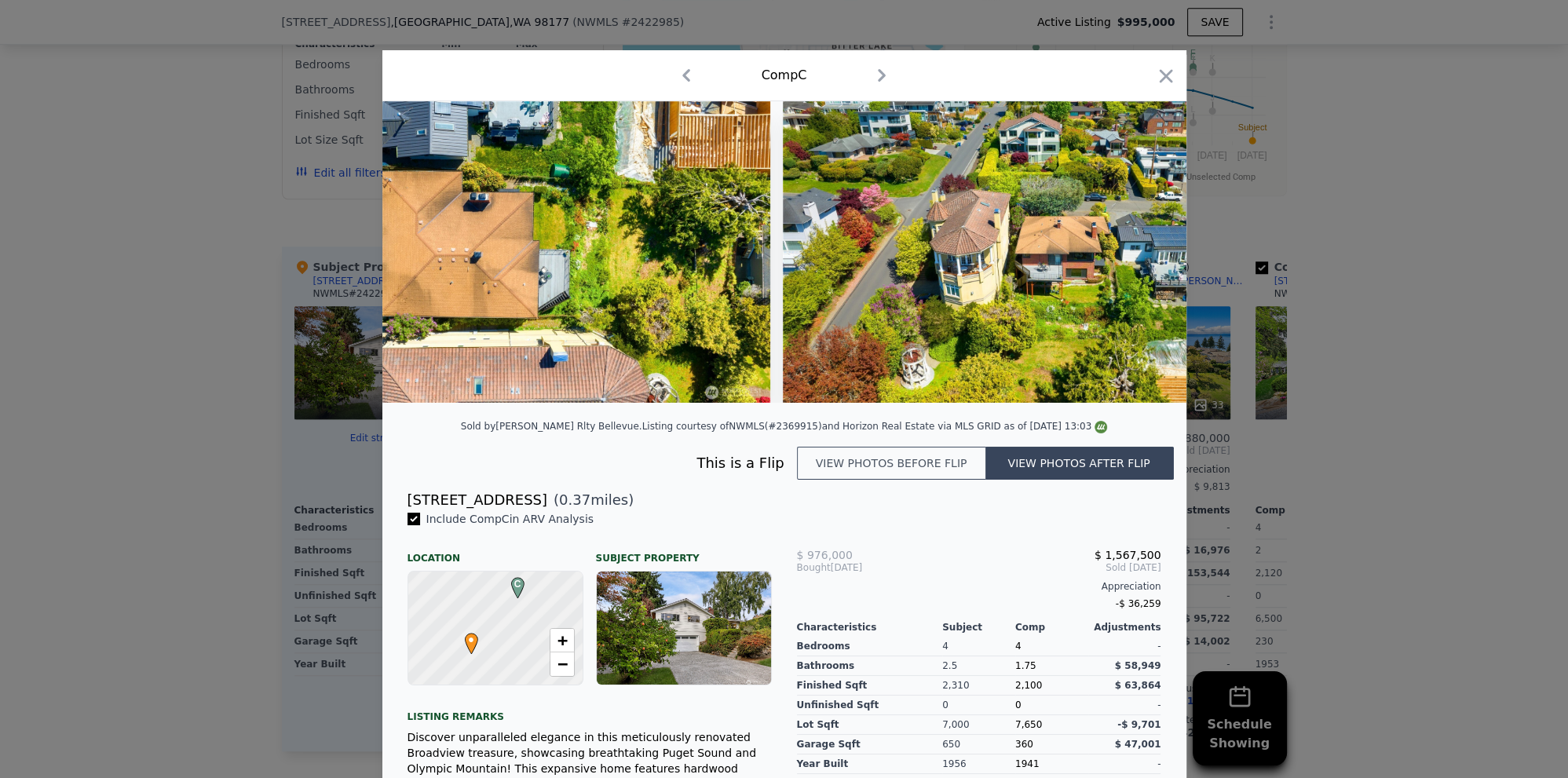
scroll to position [0, 1844]
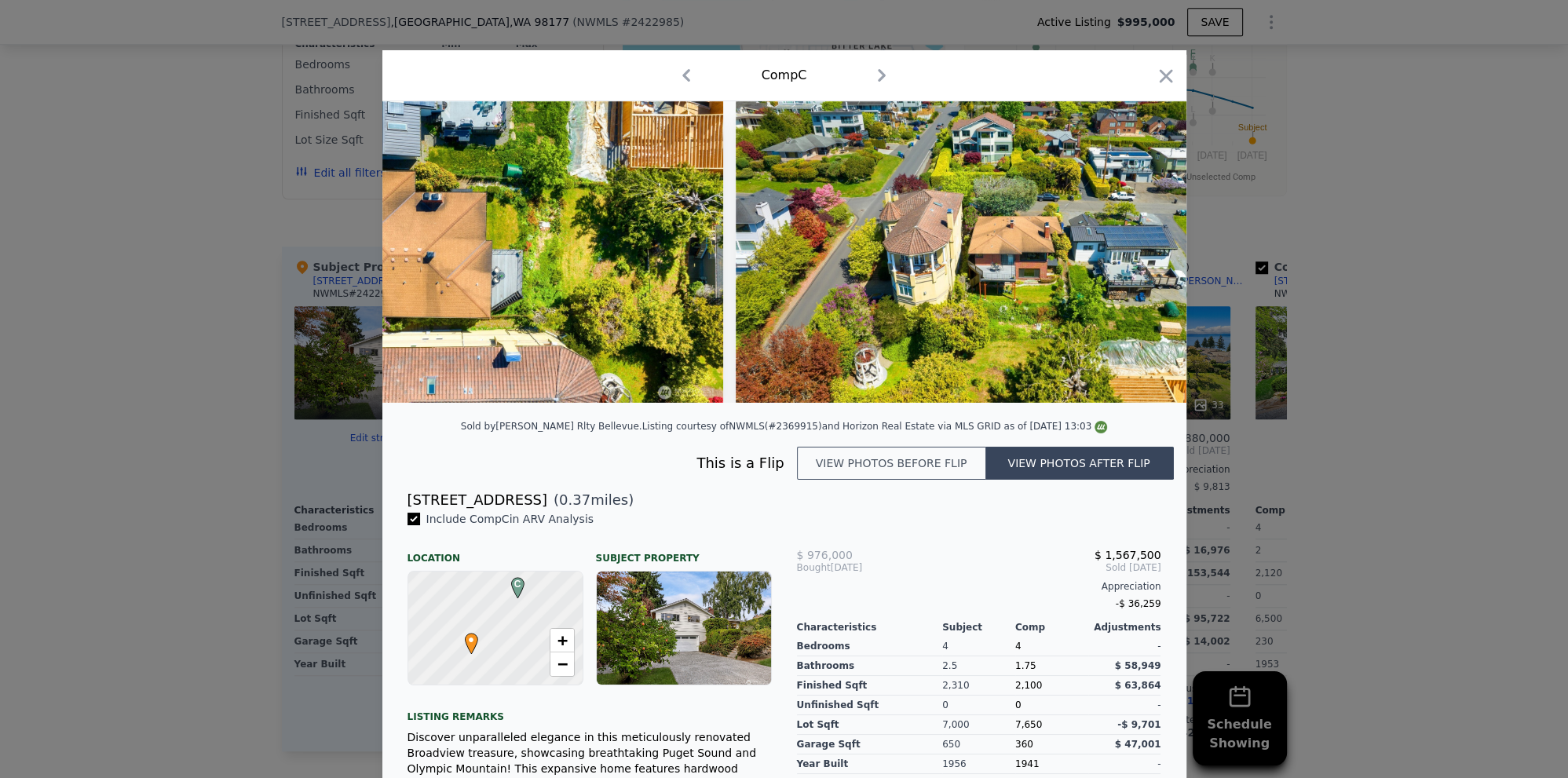
click at [1334, 312] on div at bounding box center [784, 389] width 1568 height 778
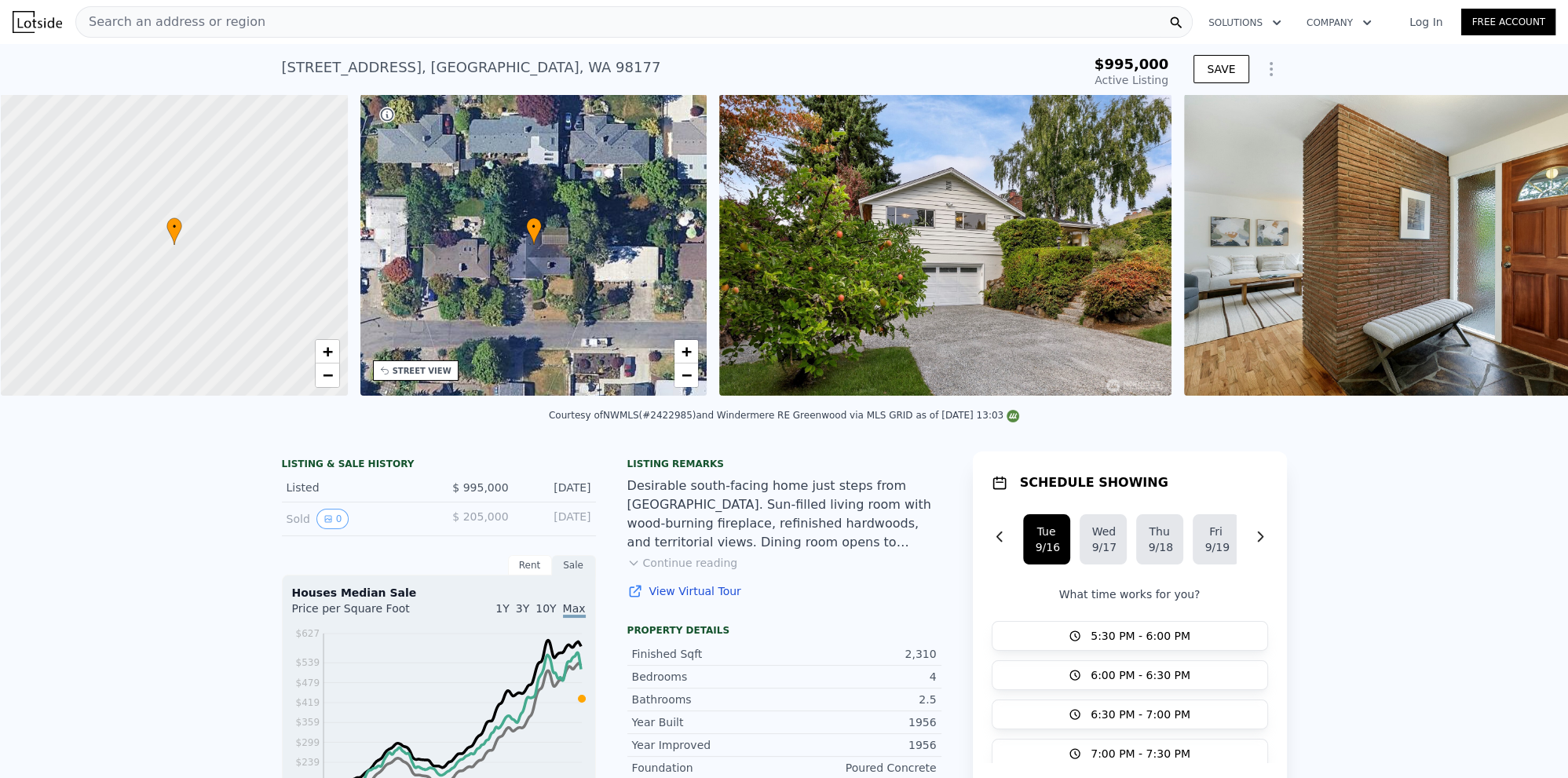
scroll to position [0, 7]
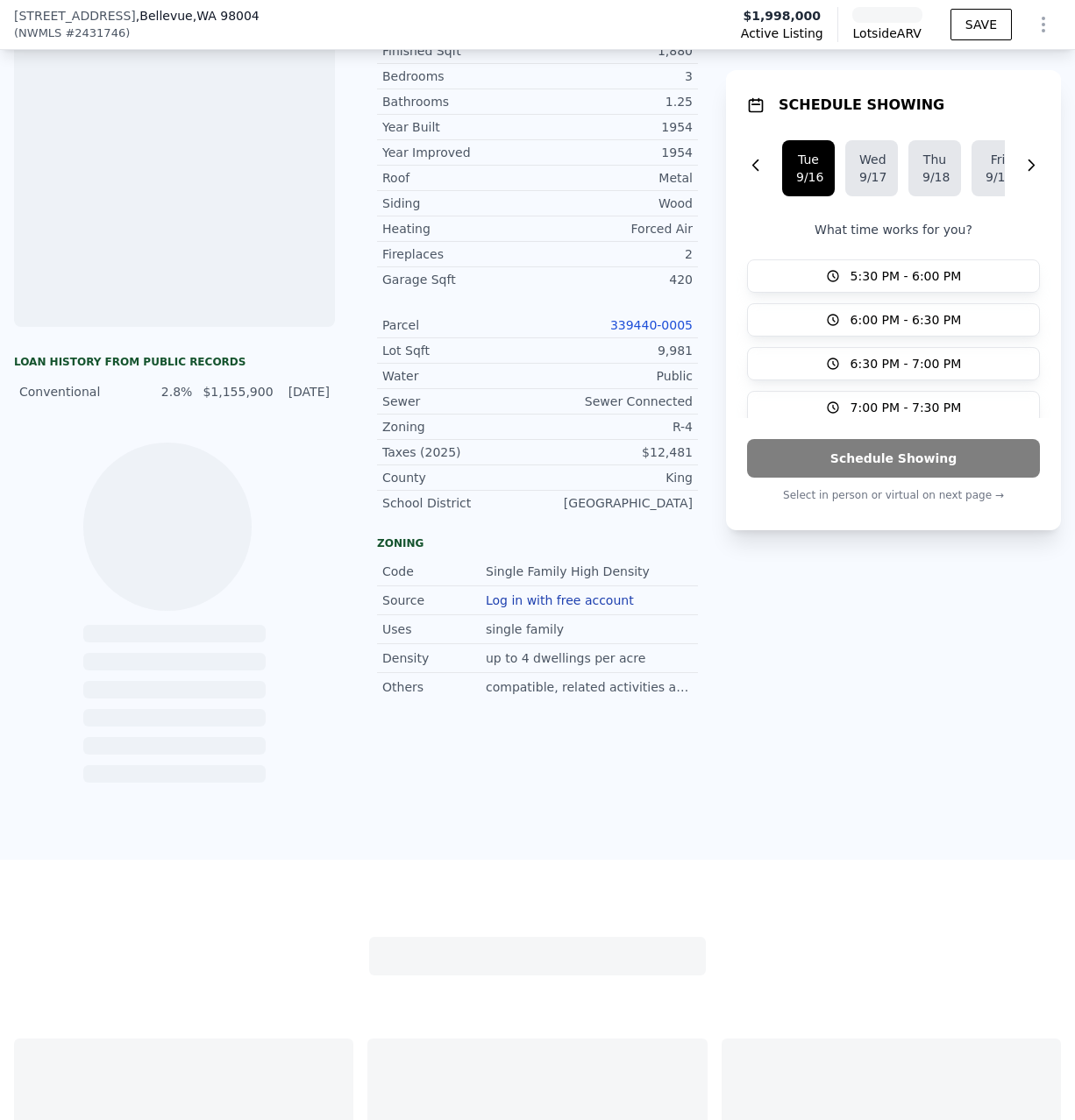
scroll to position [666, 0]
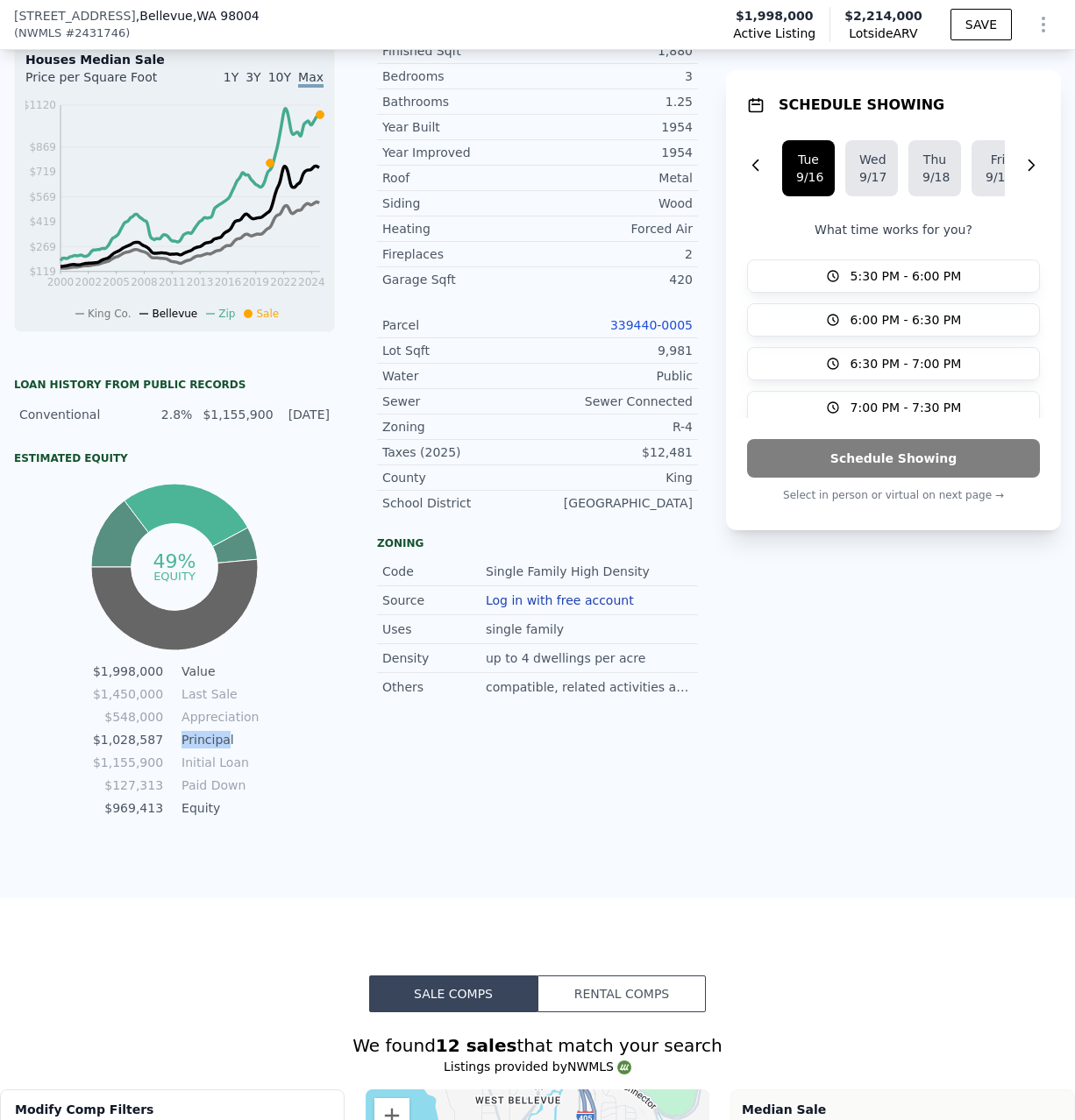
click at [168, 736] on tr "$1,028,587 Principal" at bounding box center [174, 740] width 165 height 19
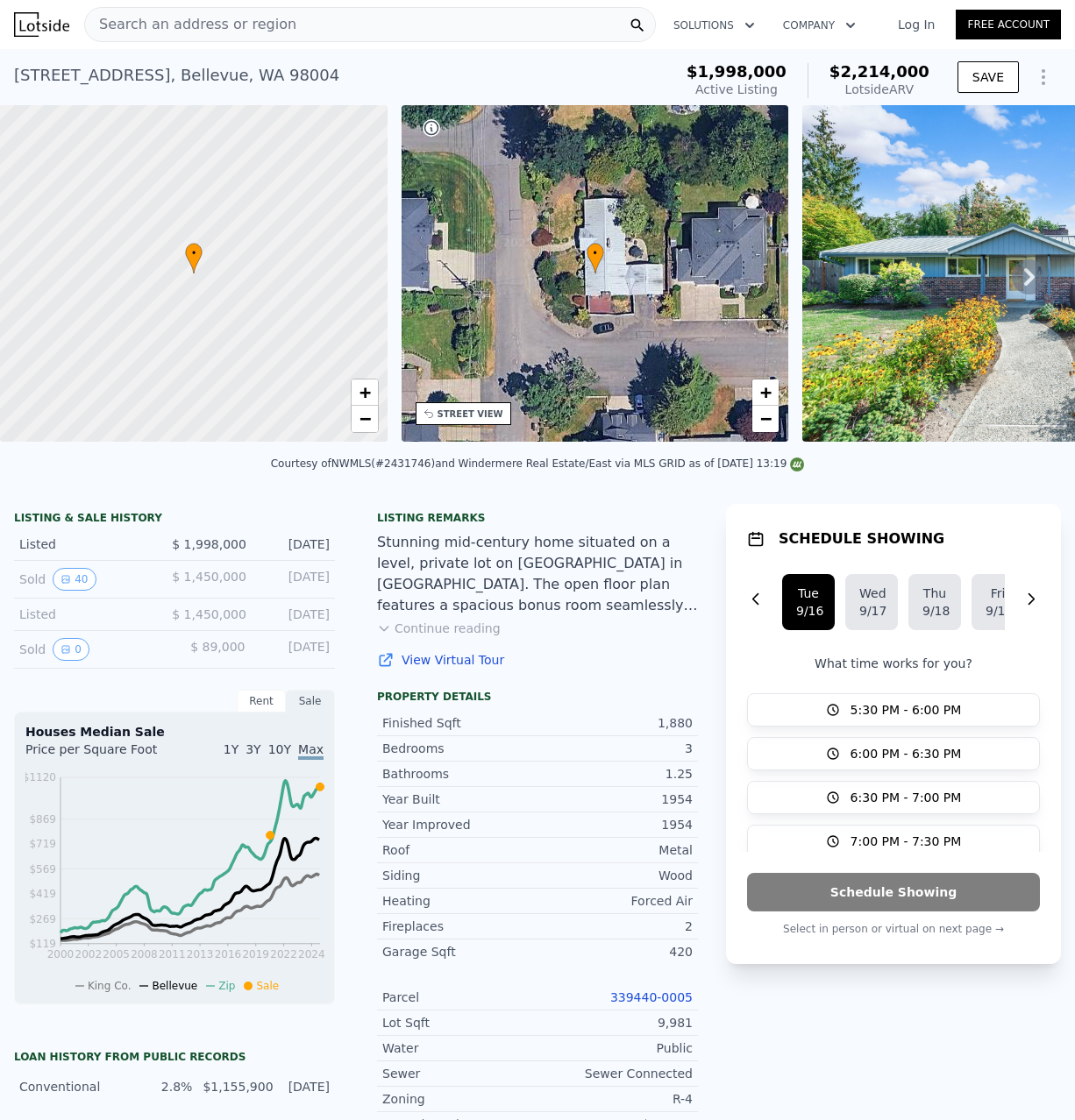
scroll to position [0, 0]
drag, startPoint x: 133, startPoint y: 78, endPoint x: 13, endPoint y: 76, distance: 120.0
click at [14, 76] on div "11006 SE 31st St , Bellevue , WA 98004" at bounding box center [176, 76] width 325 height 25
